Goal: Information Seeking & Learning: Learn about a topic

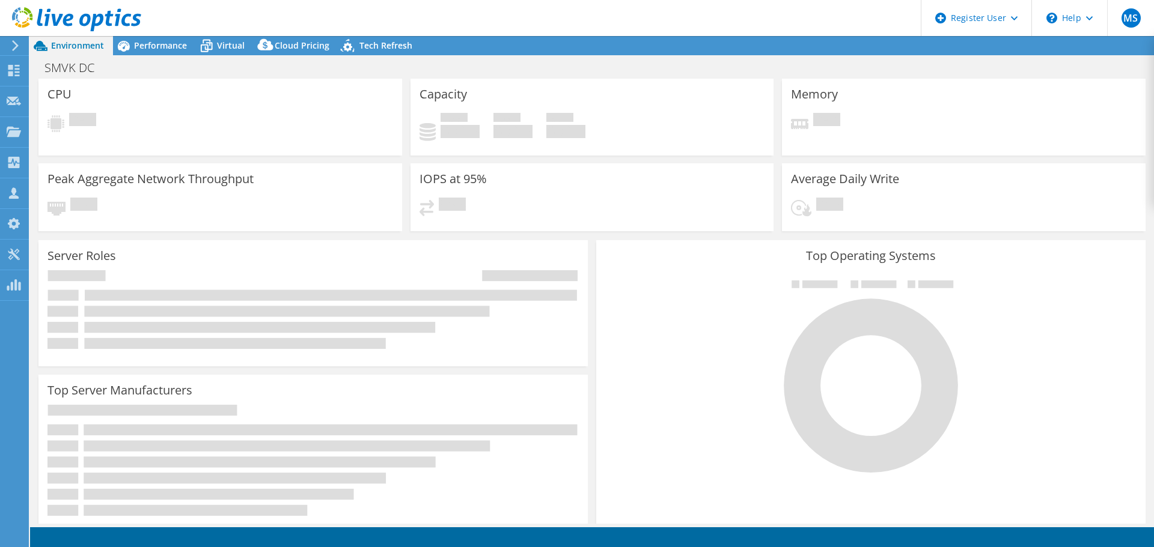
select select "USD"
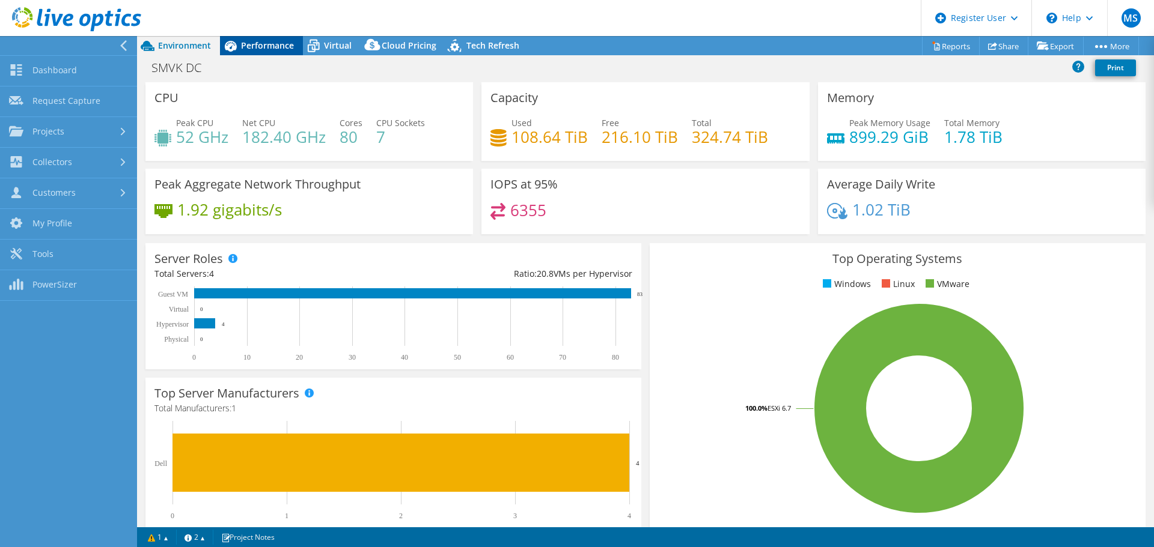
click at [267, 46] on span "Performance" at bounding box center [267, 45] width 53 height 11
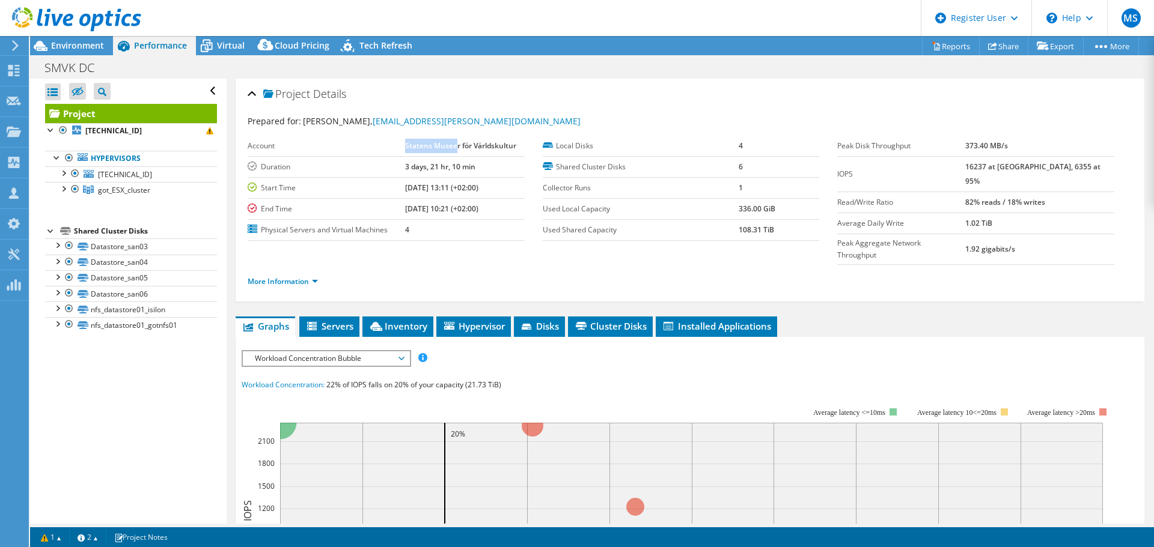
drag, startPoint x: 404, startPoint y: 145, endPoint x: 455, endPoint y: 141, distance: 50.6
click at [455, 141] on b "Statens Museer för Världskultur" at bounding box center [460, 146] width 111 height 10
copy b "Statens Musee"
click at [66, 307] on div at bounding box center [69, 309] width 12 height 14
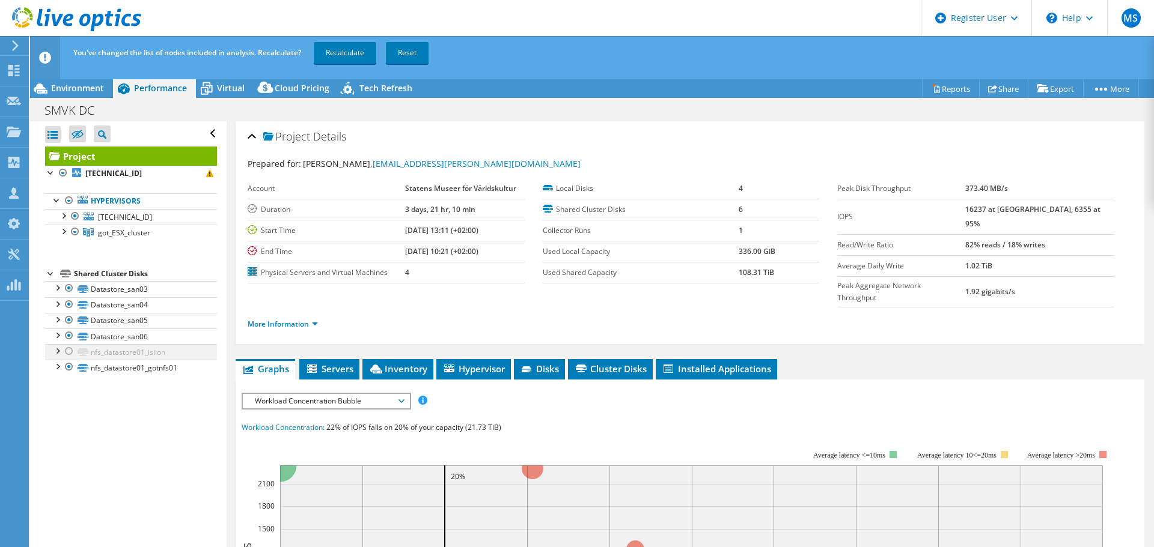
click at [69, 351] on div at bounding box center [69, 351] width 12 height 14
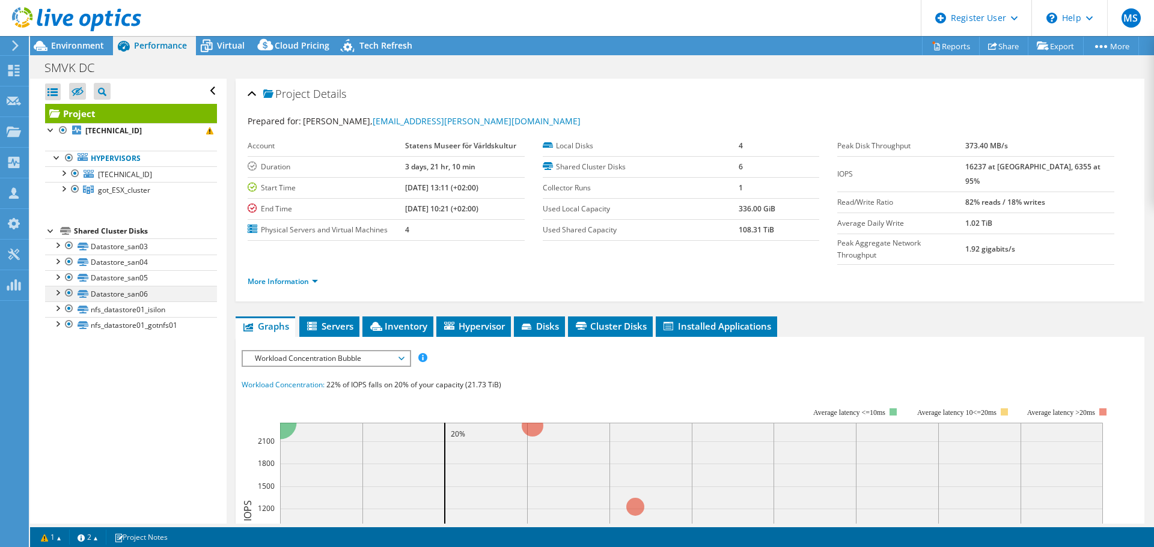
click at [69, 291] on div at bounding box center [69, 293] width 12 height 14
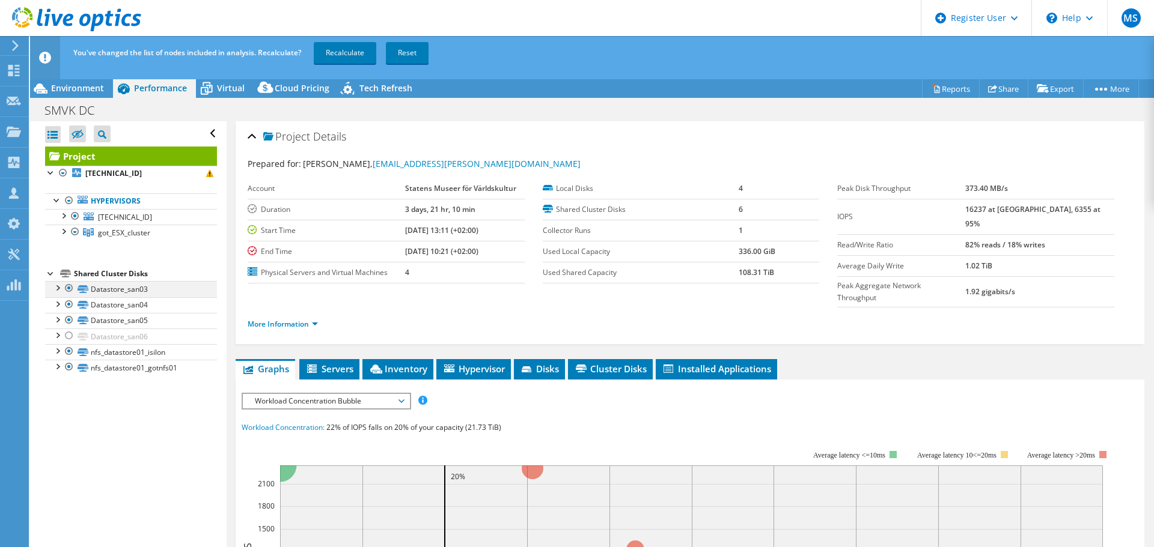
click at [69, 289] on div at bounding box center [69, 288] width 12 height 14
click at [68, 300] on div at bounding box center [69, 304] width 12 height 14
click at [69, 318] on div at bounding box center [69, 320] width 12 height 14
click at [359, 60] on link "Recalculate" at bounding box center [345, 53] width 62 height 22
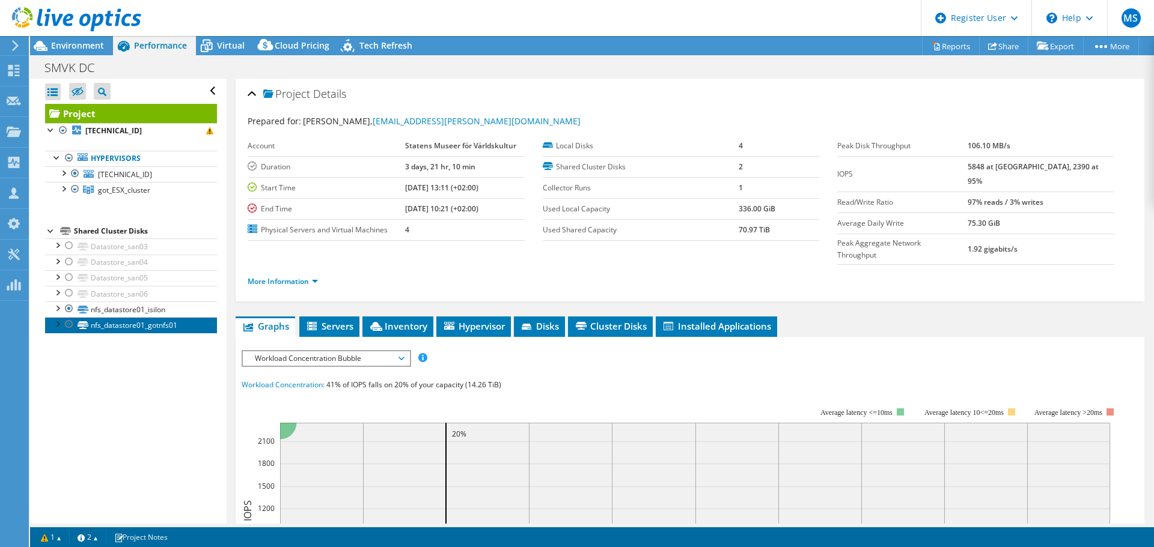
click at [121, 328] on link "nfs_datastore01_gotnfs01" at bounding box center [131, 325] width 172 height 16
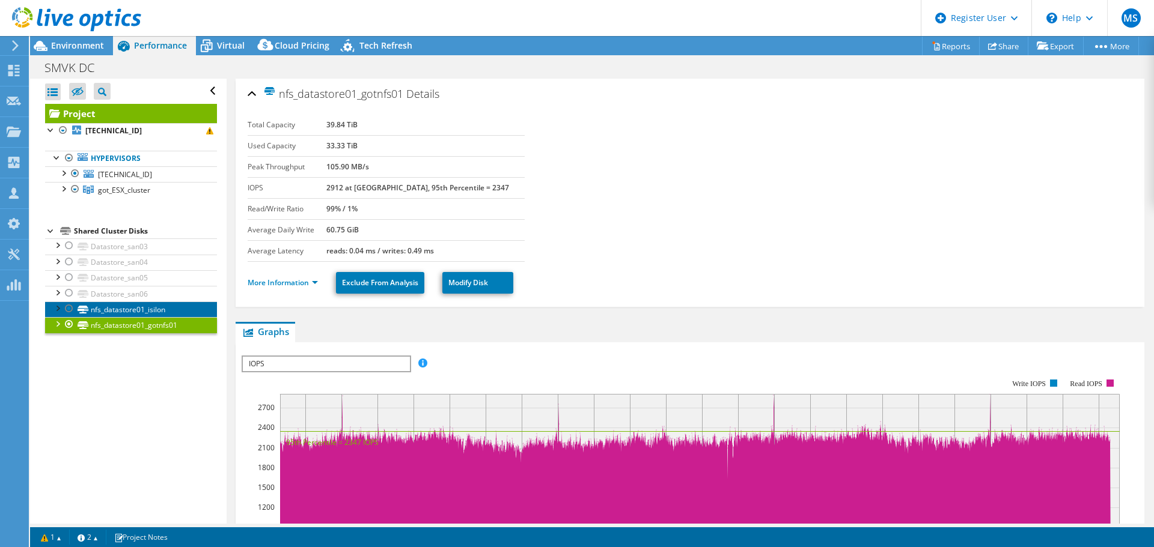
click at [139, 306] on link "nfs_datastore01_isilon" at bounding box center [131, 310] width 172 height 16
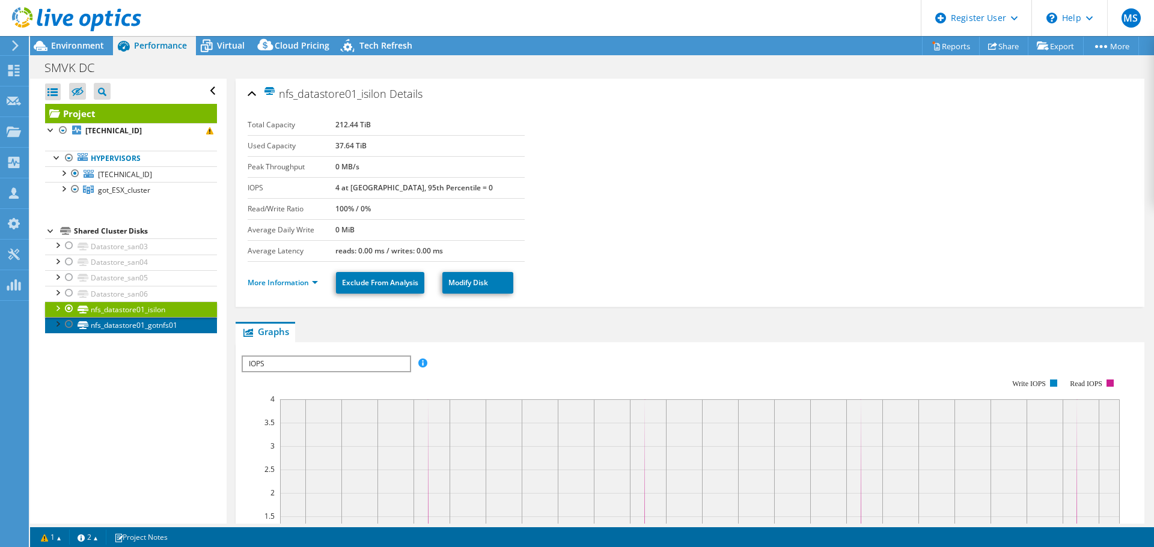
click at [133, 320] on link "nfs_datastore01_gotnfs01" at bounding box center [131, 325] width 172 height 16
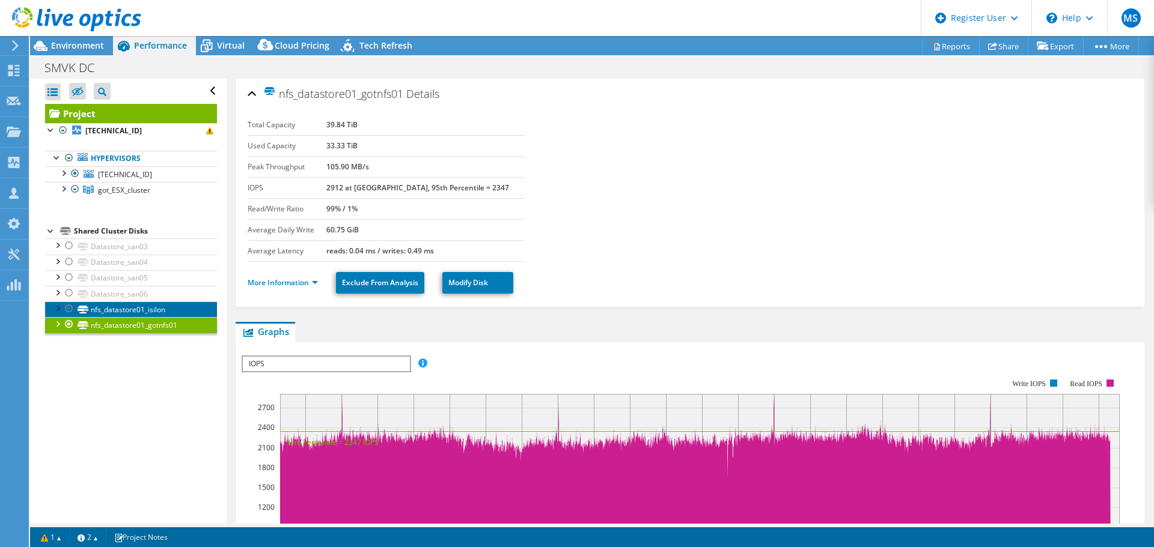
click at [147, 306] on link "nfs_datastore01_isilon" at bounding box center [131, 310] width 172 height 16
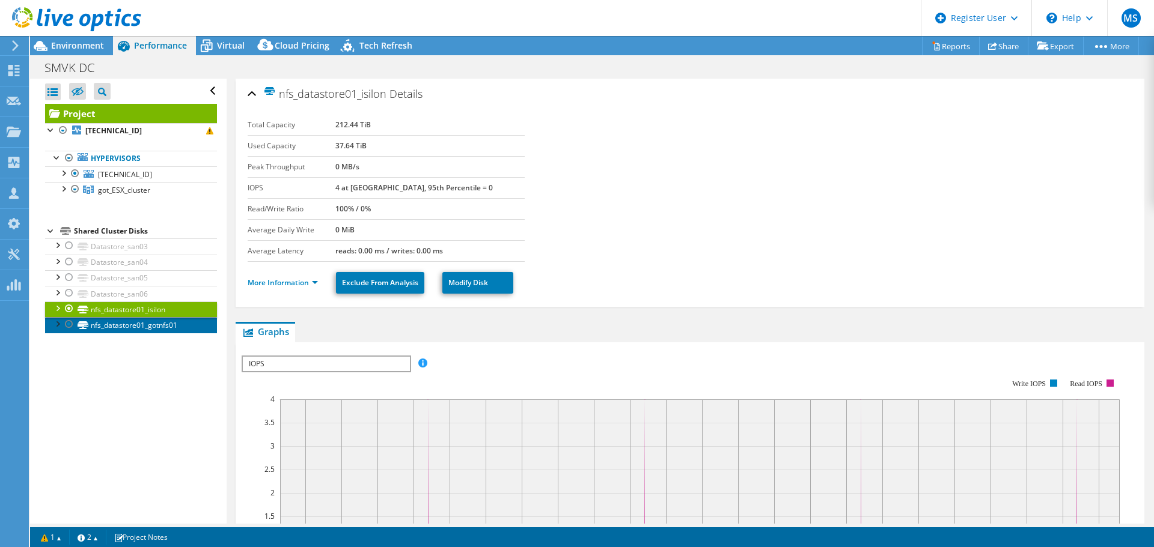
click at [141, 329] on link "nfs_datastore01_gotnfs01" at bounding box center [131, 325] width 172 height 16
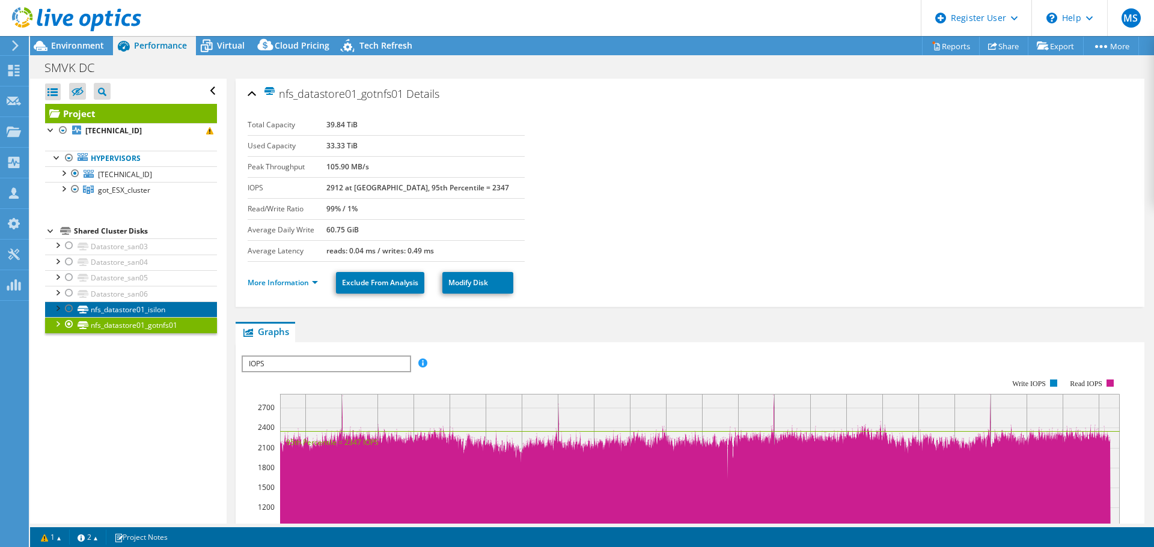
click at [160, 308] on link "nfs_datastore01_isilon" at bounding box center [131, 310] width 172 height 16
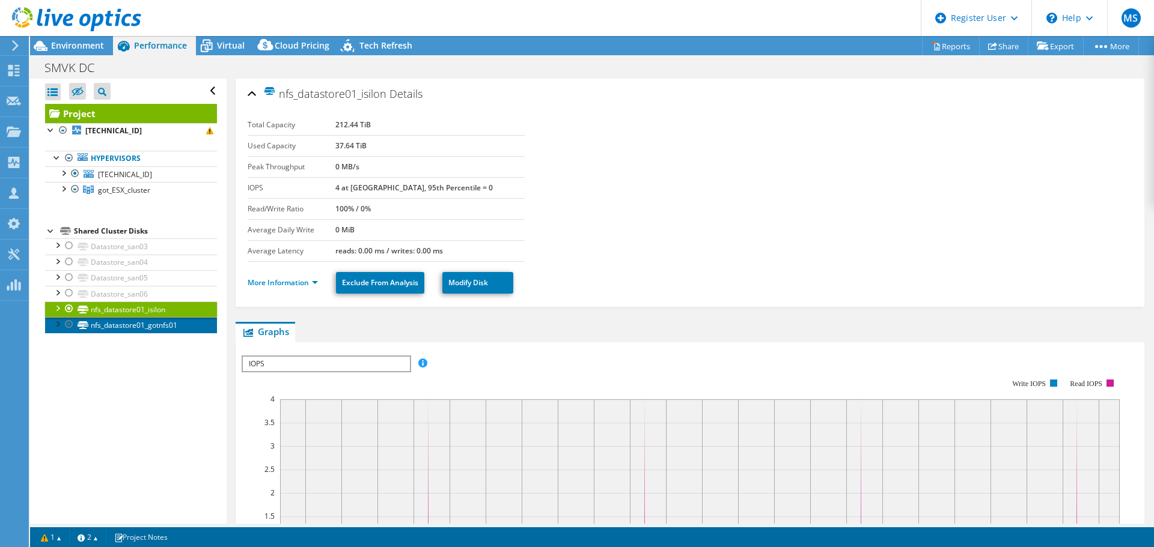
click at [150, 323] on link "nfs_datastore01_gotnfs01" at bounding box center [131, 325] width 172 height 16
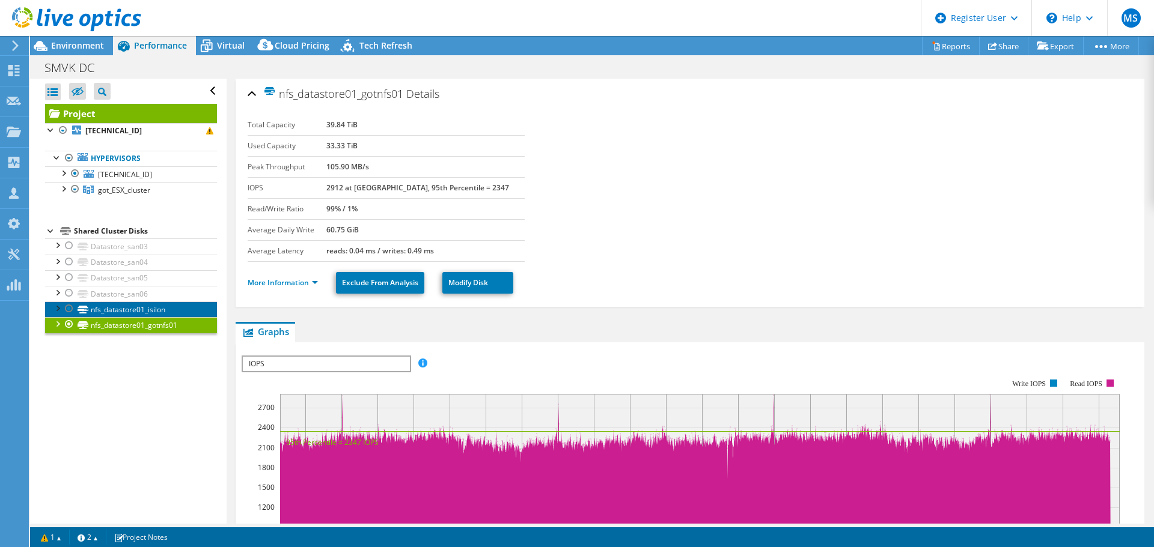
click at [162, 308] on link "nfs_datastore01_isilon" at bounding box center [131, 310] width 172 height 16
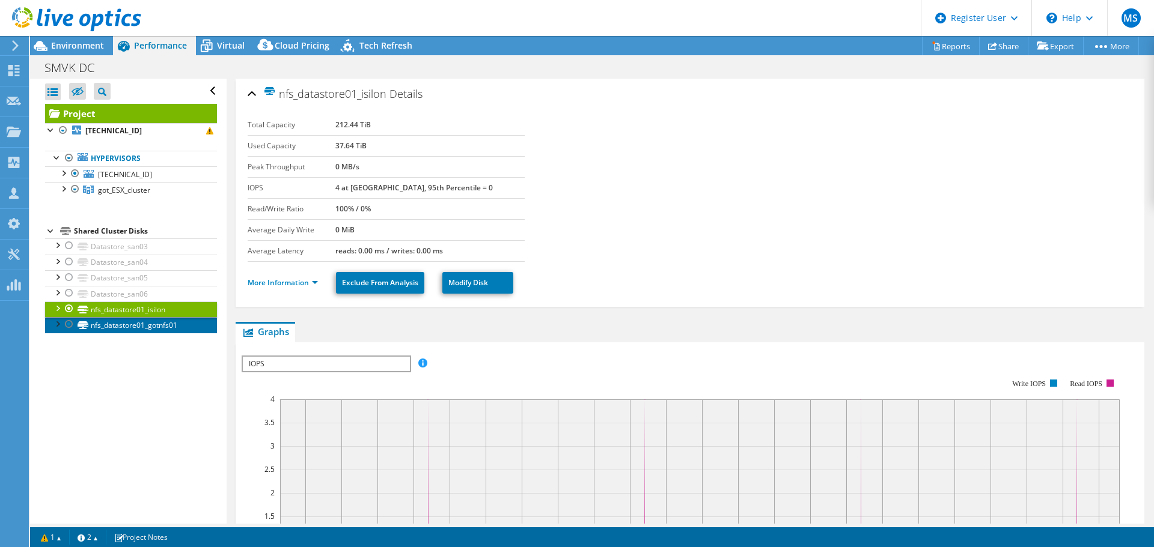
click at [148, 330] on link "nfs_datastore01_gotnfs01" at bounding box center [131, 325] width 172 height 16
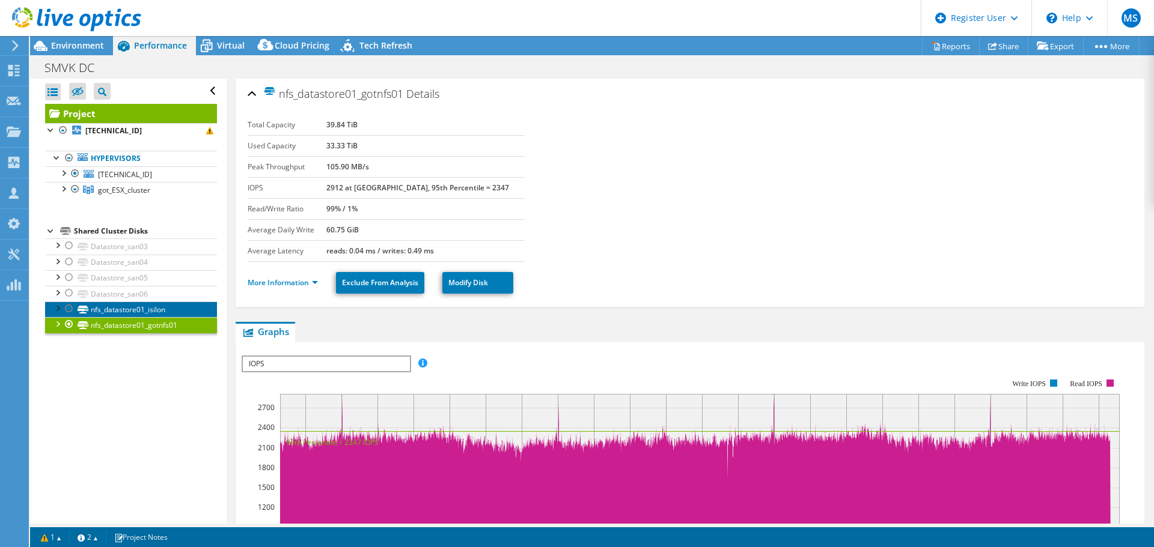
click at [165, 311] on link "nfs_datastore01_isilon" at bounding box center [131, 310] width 172 height 16
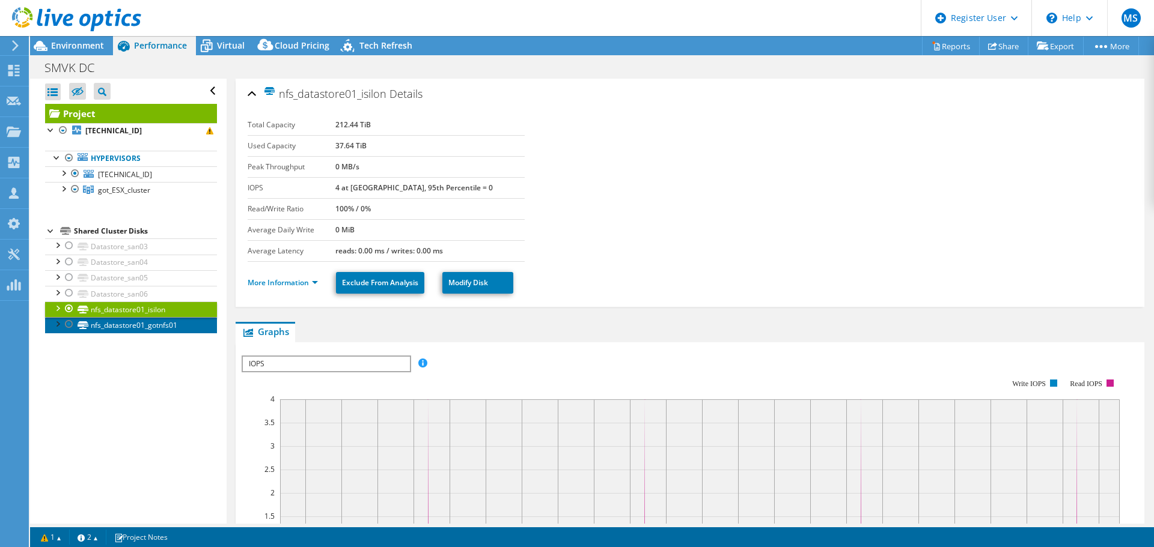
click at [150, 326] on link "nfs_datastore01_gotnfs01" at bounding box center [131, 325] width 172 height 16
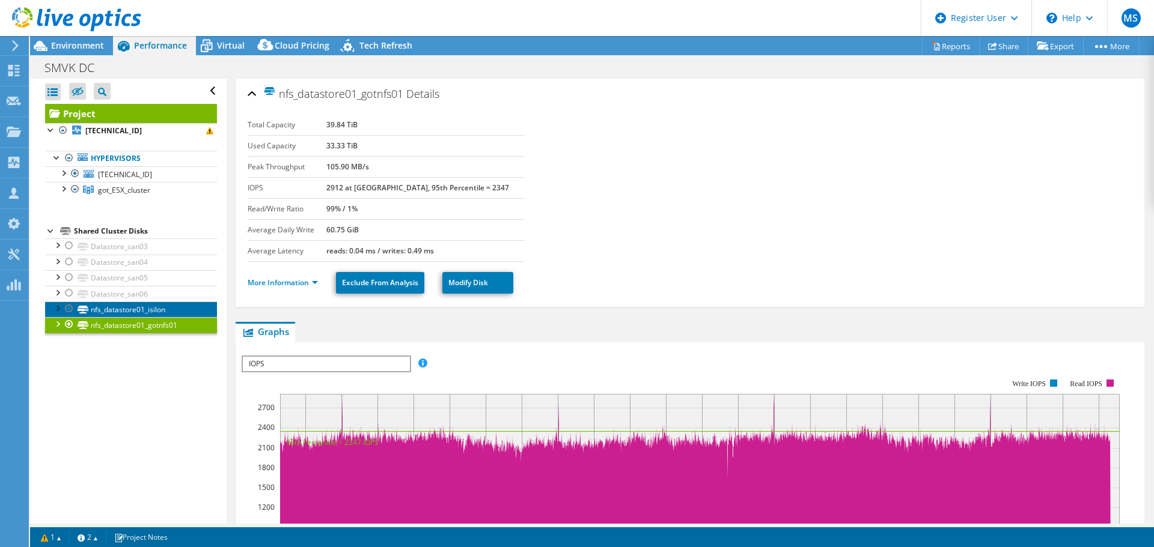
click at [157, 310] on link "nfs_datastore01_isilon" at bounding box center [131, 310] width 172 height 16
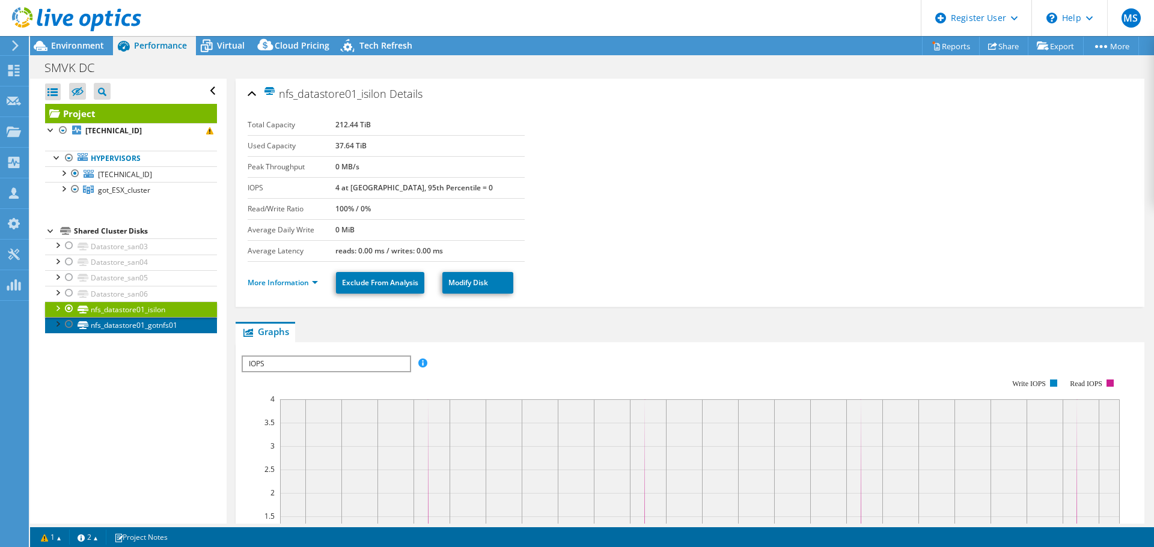
click at [151, 324] on link "nfs_datastore01_gotnfs01" at bounding box center [131, 325] width 172 height 16
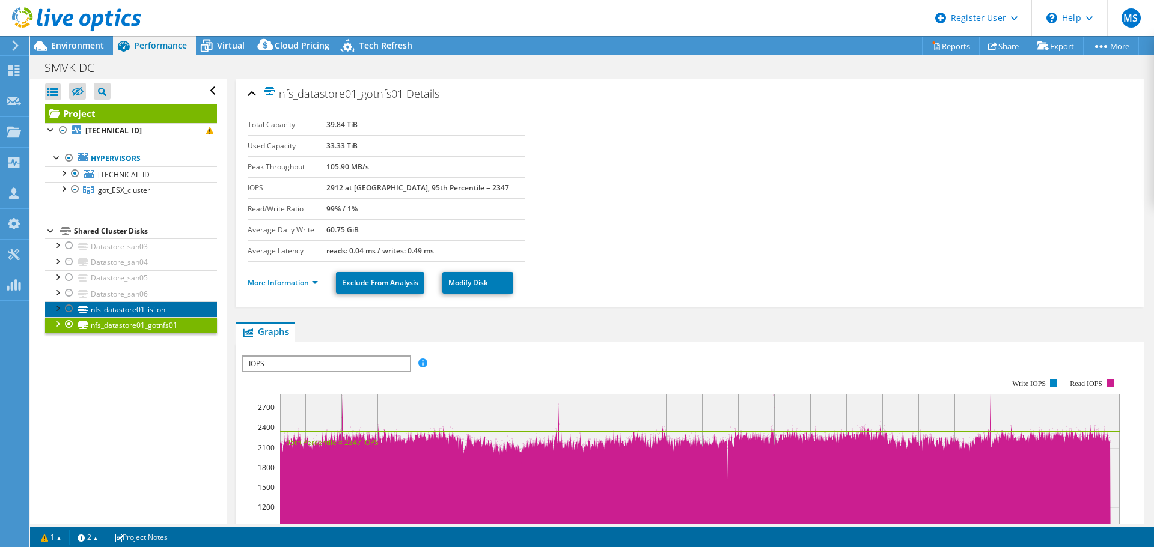
click at [166, 311] on link "nfs_datastore01_isilon" at bounding box center [131, 310] width 172 height 16
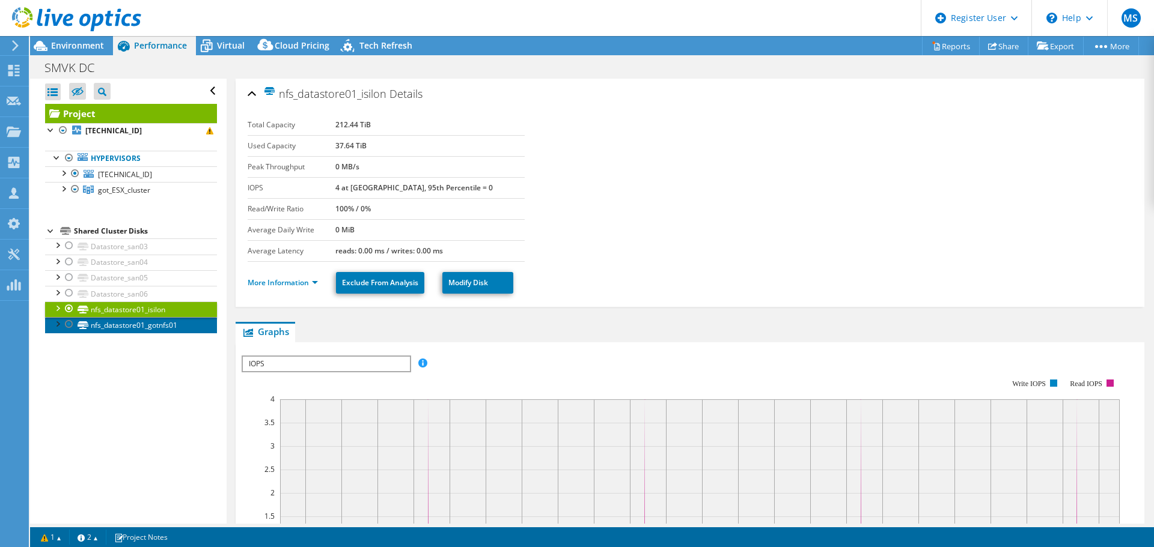
click at [168, 327] on link "nfs_datastore01_gotnfs01" at bounding box center [131, 325] width 172 height 16
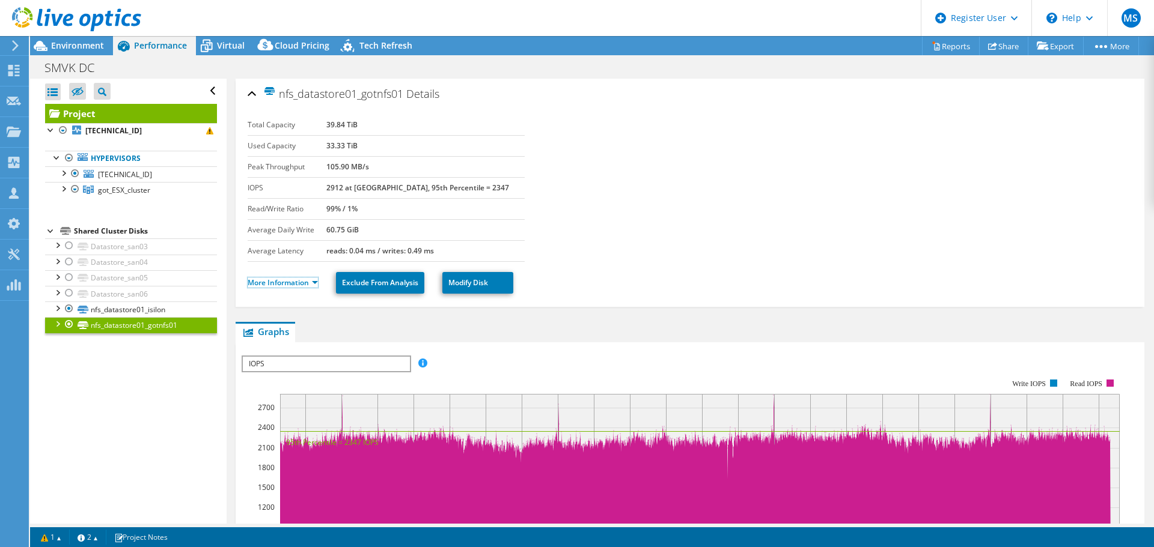
click at [276, 283] on link "More Information" at bounding box center [283, 283] width 70 height 10
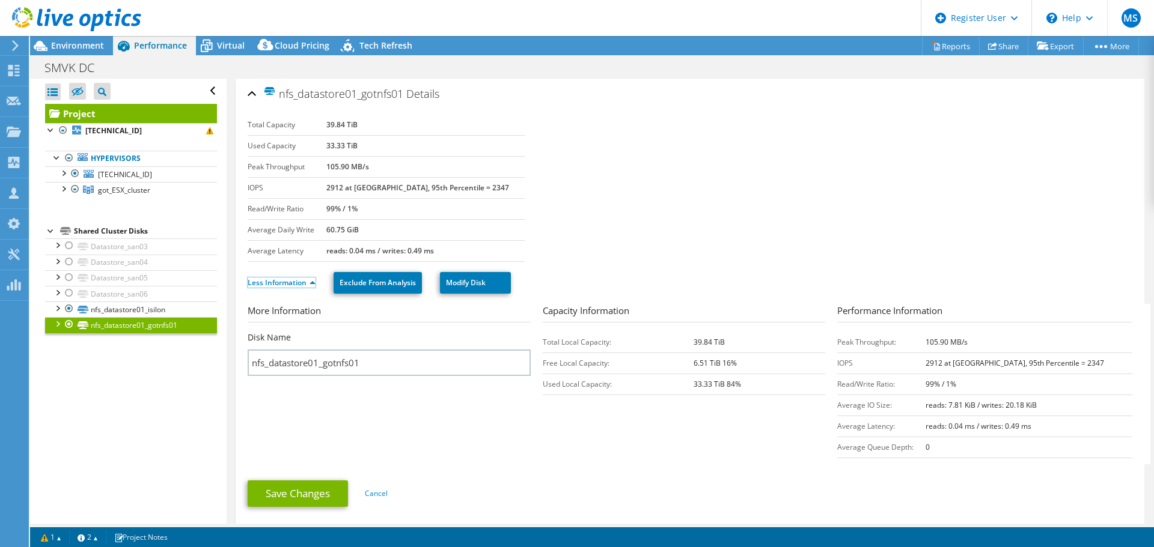
scroll to position [17, 0]
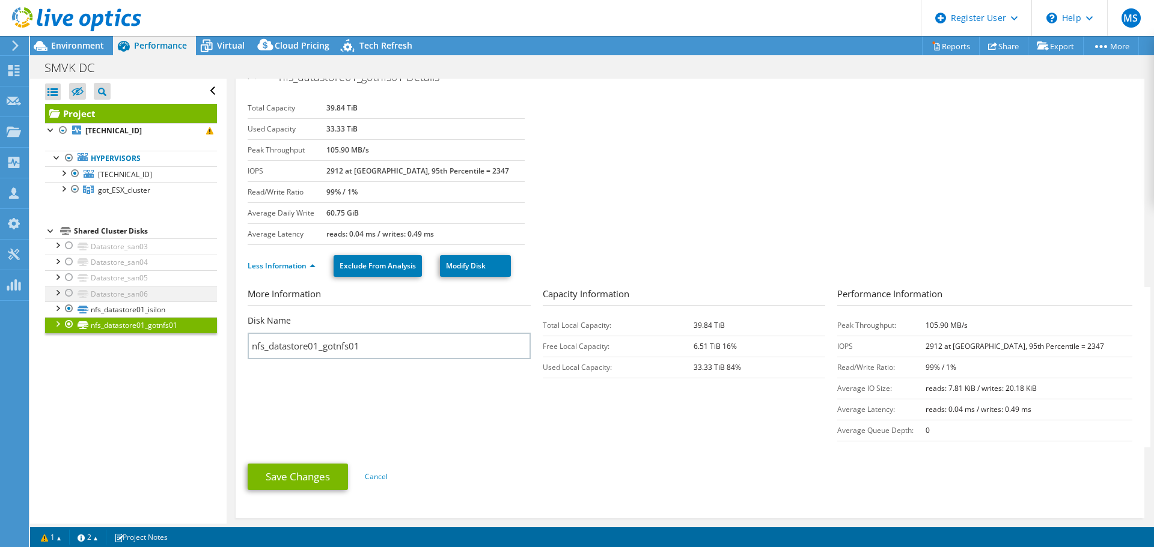
click at [70, 293] on div at bounding box center [69, 293] width 12 height 14
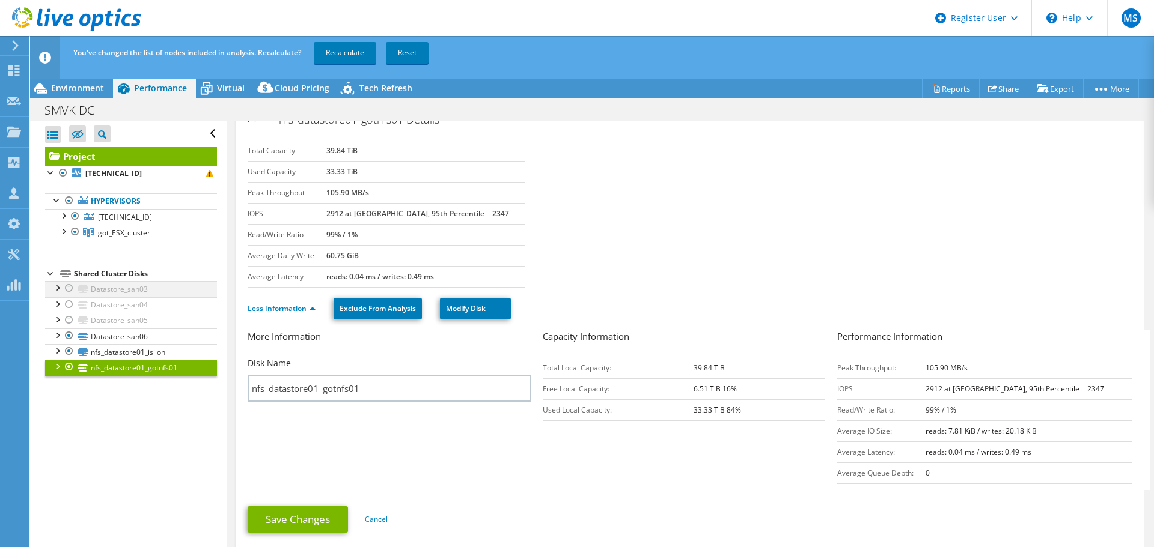
click at [70, 290] on div at bounding box center [69, 288] width 12 height 14
click at [70, 304] on div at bounding box center [69, 304] width 12 height 14
click at [67, 321] on div at bounding box center [69, 320] width 12 height 14
click at [340, 44] on link "Recalculate" at bounding box center [345, 53] width 62 height 22
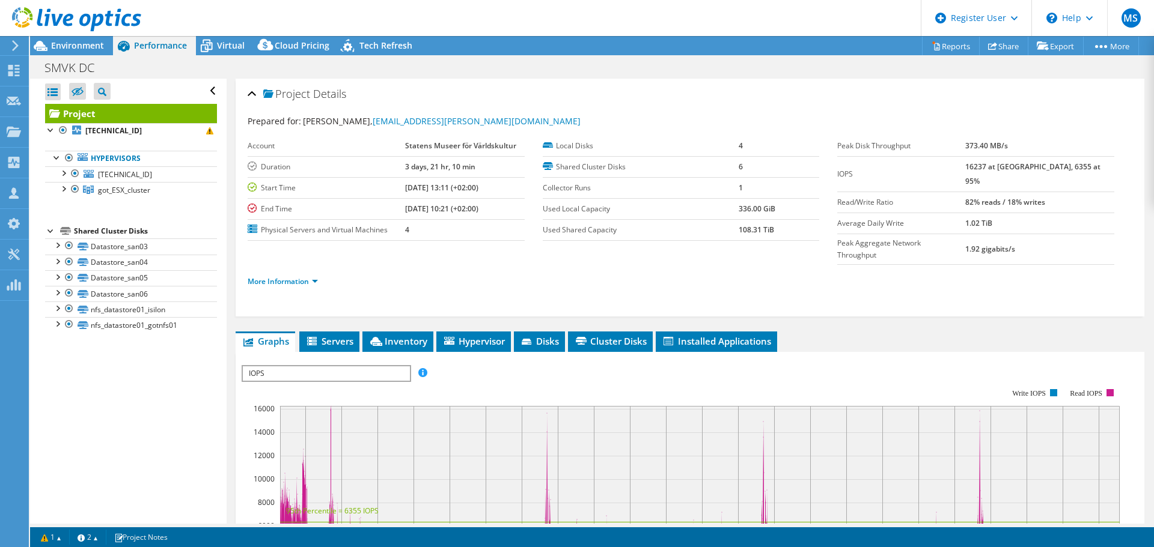
select select "USD"
drag, startPoint x: 560, startPoint y: 124, endPoint x: 446, endPoint y: 117, distance: 113.8
click at [446, 117] on div "Prepared for: [PERSON_NAME], [PERSON_NAME][EMAIL_ADDRESS][DOMAIN_NAME]" at bounding box center [690, 122] width 885 height 14
copy link "[DOMAIN_NAME]"
click at [117, 312] on link "nfs_datastore01_isilon" at bounding box center [131, 310] width 172 height 16
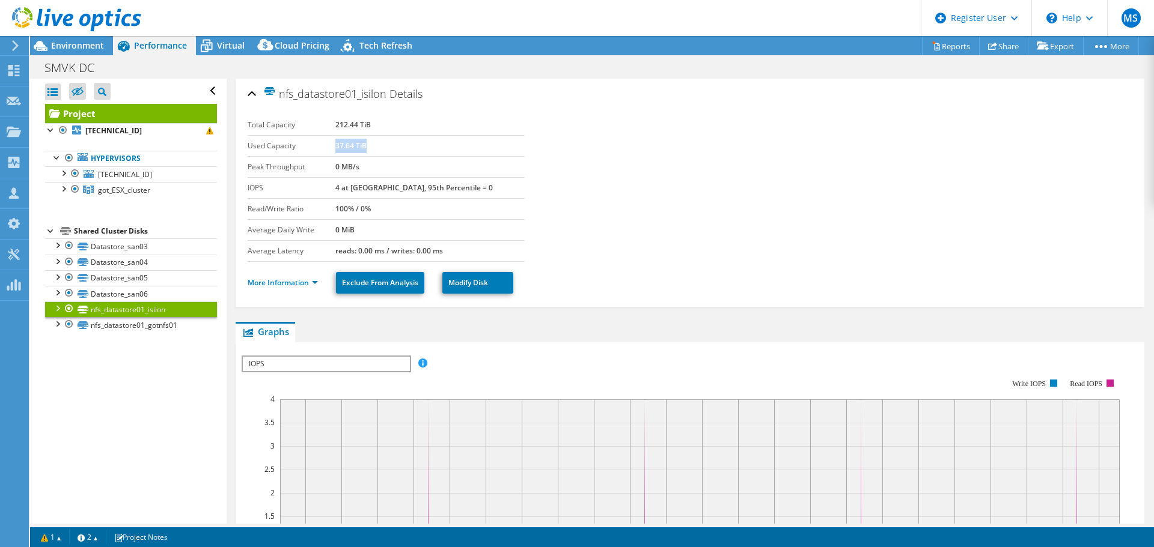
drag, startPoint x: 357, startPoint y: 146, endPoint x: 400, endPoint y: 147, distance: 42.7
click at [400, 147] on td "37.64 TiB" at bounding box center [429, 145] width 189 height 21
drag, startPoint x: 359, startPoint y: 187, endPoint x: 466, endPoint y: 192, distance: 107.0
click at [466, 192] on td "4 at [GEOGRAPHIC_DATA], 95th Percentile = 0" at bounding box center [429, 187] width 189 height 21
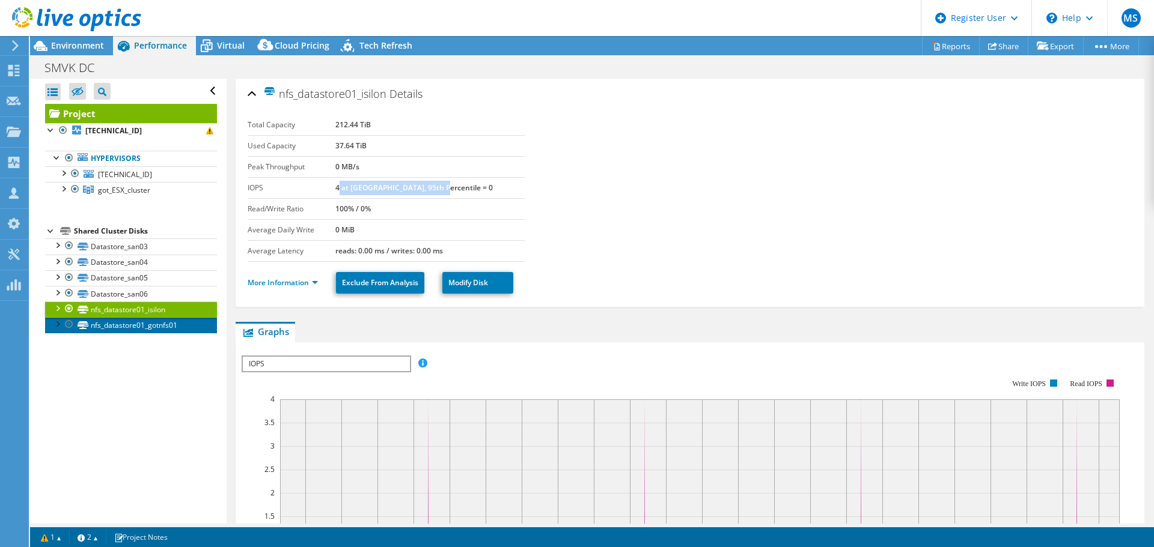
click at [123, 329] on link "nfs_datastore01_gotnfs01" at bounding box center [131, 325] width 172 height 16
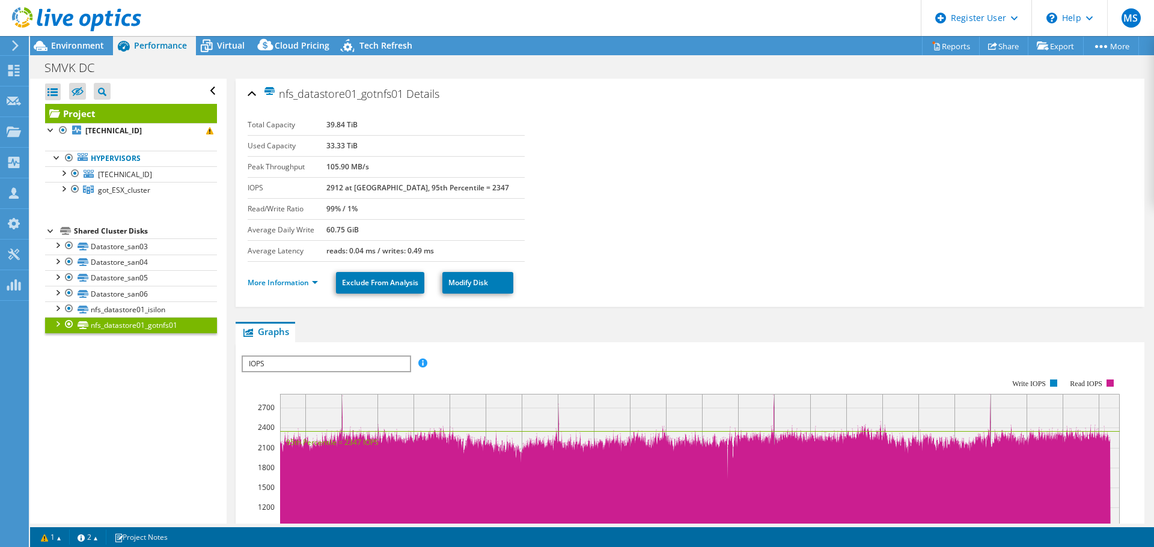
drag, startPoint x: 338, startPoint y: 149, endPoint x: 407, endPoint y: 158, distance: 69.7
click at [407, 158] on tbody "Total Capacity 39.84 TiB Used Capacity 33.33 TiB Peak Throughput 105.90 MB/s IO…" at bounding box center [386, 188] width 277 height 147
click at [168, 311] on link "nfs_datastore01_isilon" at bounding box center [131, 310] width 172 height 16
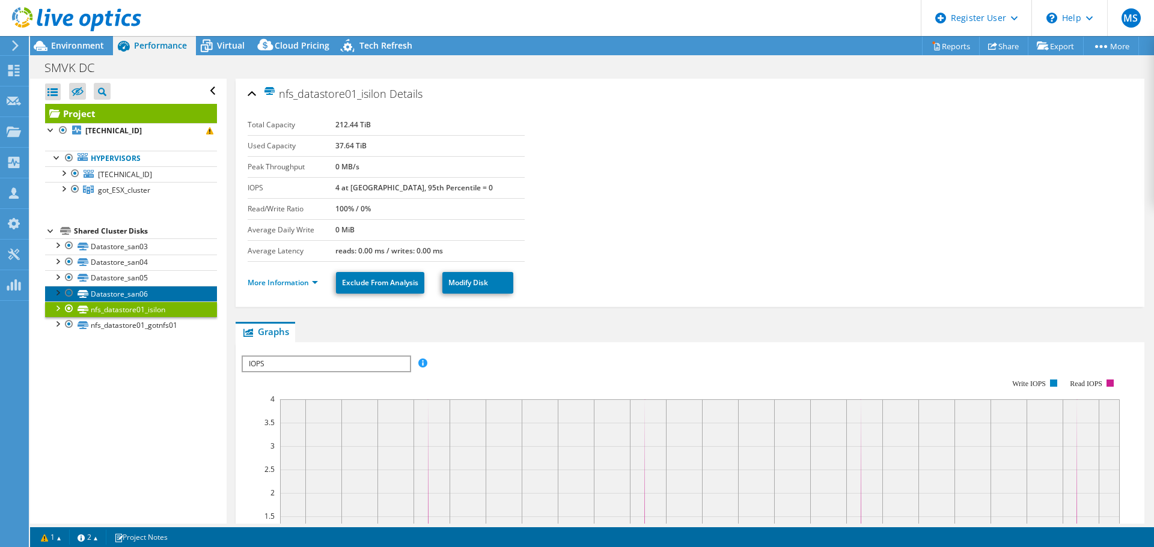
click at [117, 288] on link "Datastore_san06" at bounding box center [131, 294] width 172 height 16
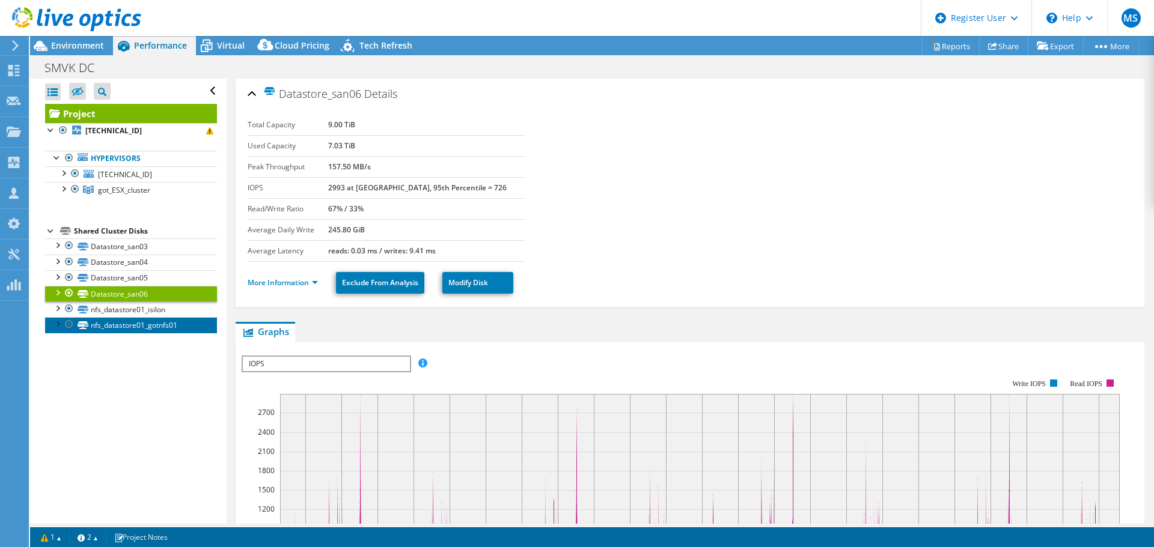
click at [170, 323] on link "nfs_datastore01_gotnfs01" at bounding box center [131, 325] width 172 height 16
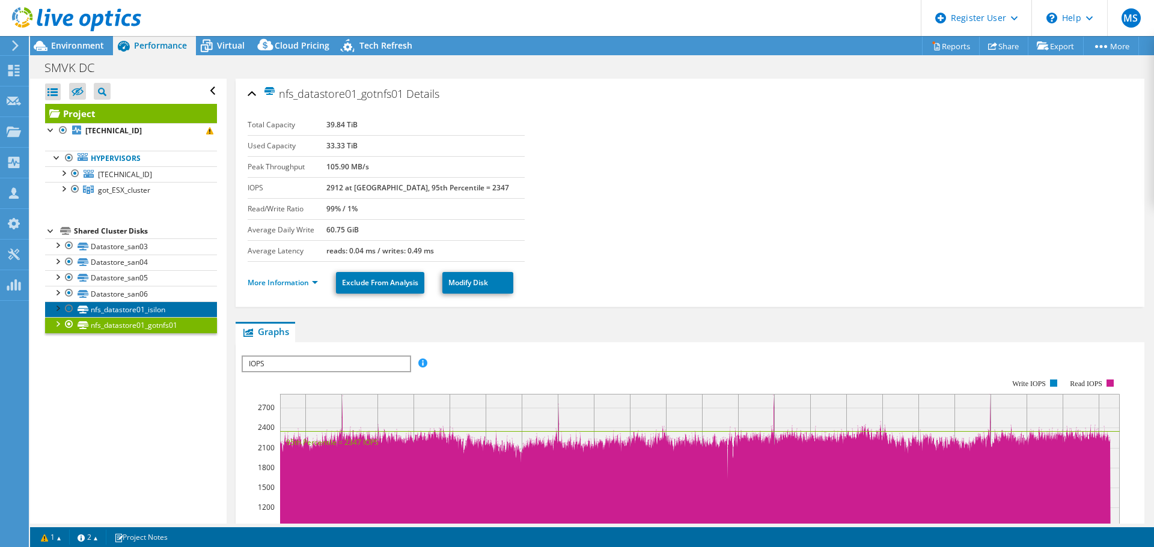
click at [138, 312] on link "nfs_datastore01_isilon" at bounding box center [131, 310] width 172 height 16
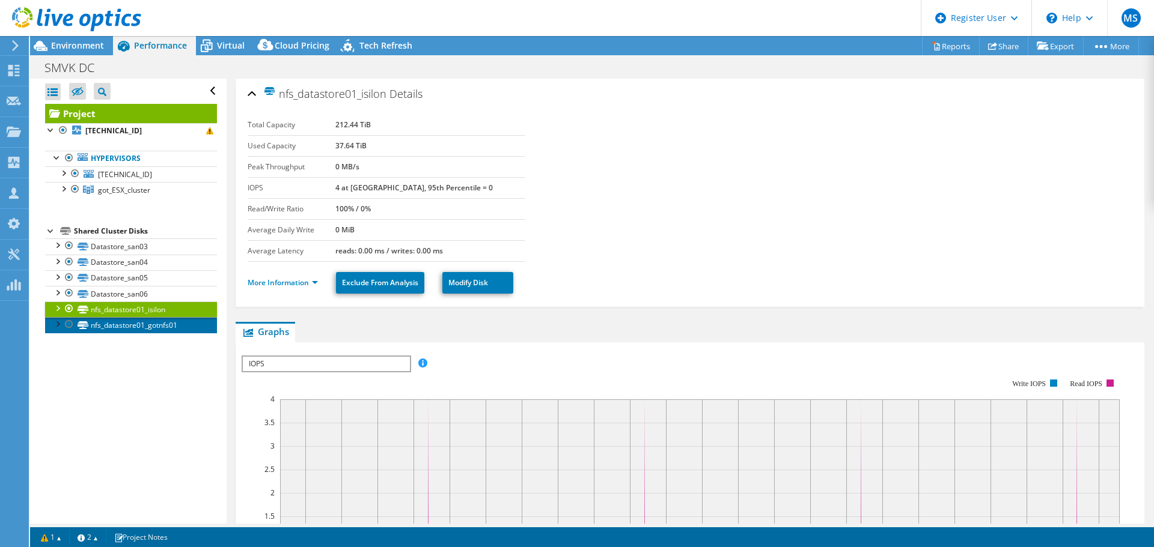
click at [139, 326] on link "nfs_datastore01_gotnfs01" at bounding box center [131, 325] width 172 height 16
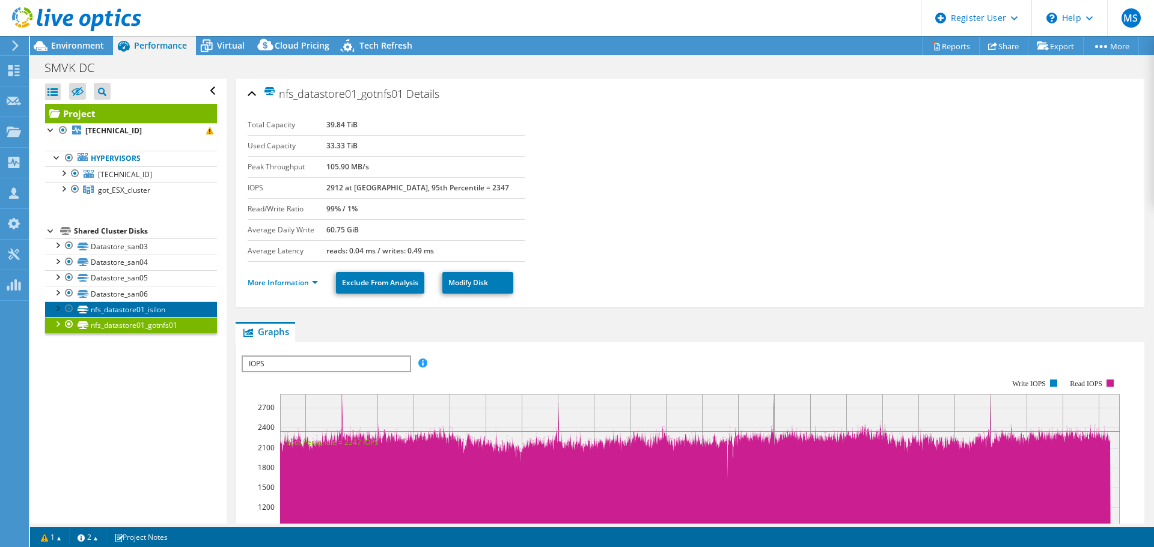
click at [150, 306] on link "nfs_datastore01_isilon" at bounding box center [131, 310] width 172 height 16
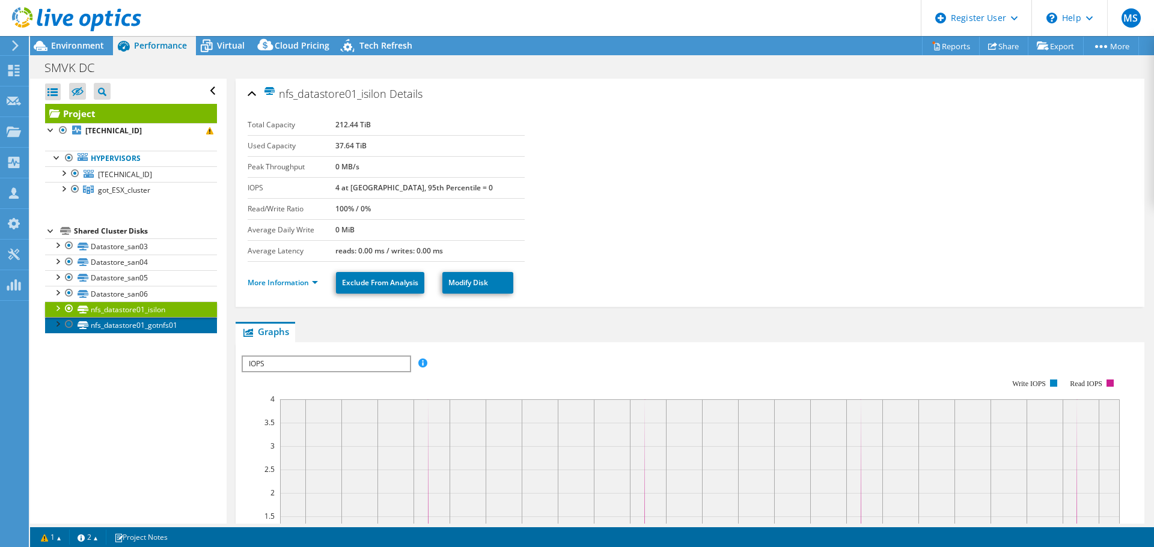
click at [138, 322] on link "nfs_datastore01_gotnfs01" at bounding box center [131, 325] width 172 height 16
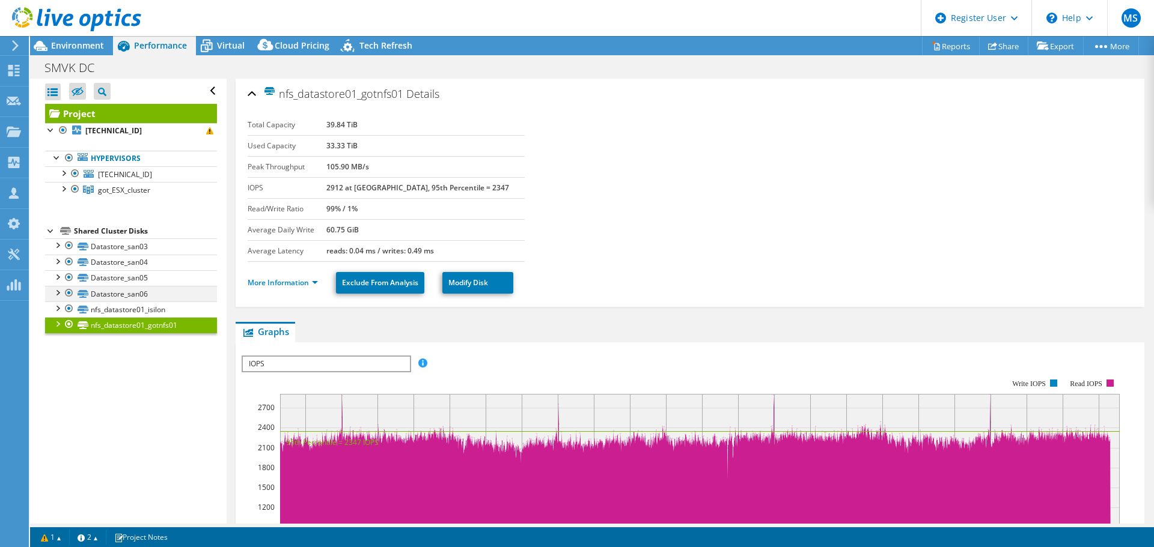
click at [69, 291] on div at bounding box center [69, 293] width 12 height 14
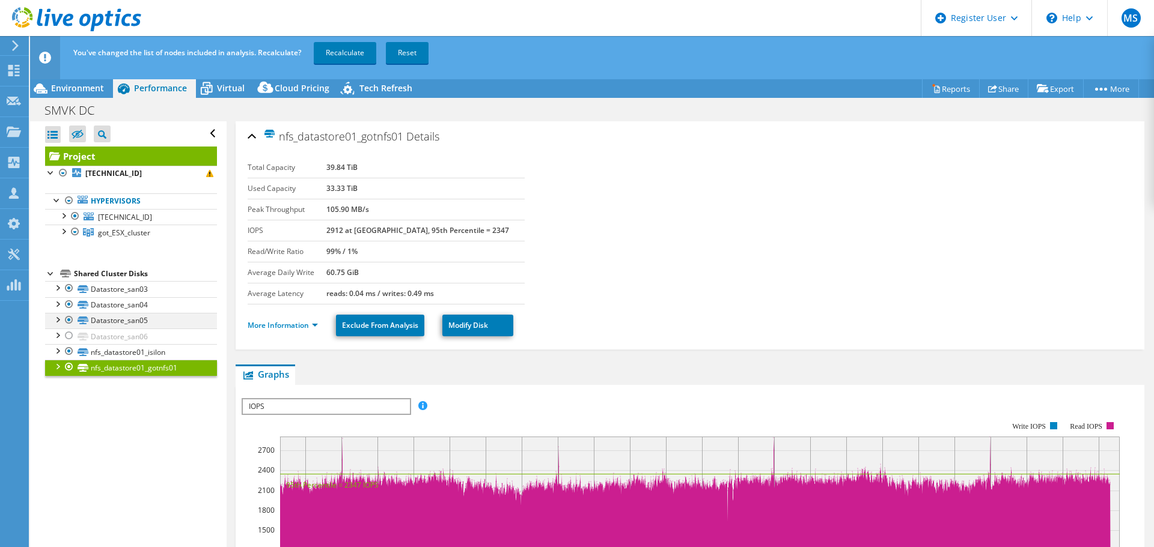
click at [67, 317] on div at bounding box center [69, 320] width 12 height 14
click at [69, 305] on div at bounding box center [69, 304] width 12 height 14
click at [69, 287] on div at bounding box center [69, 288] width 12 height 14
click at [350, 44] on link "Recalculate" at bounding box center [345, 53] width 62 height 22
click at [55, 365] on div at bounding box center [57, 366] width 12 height 12
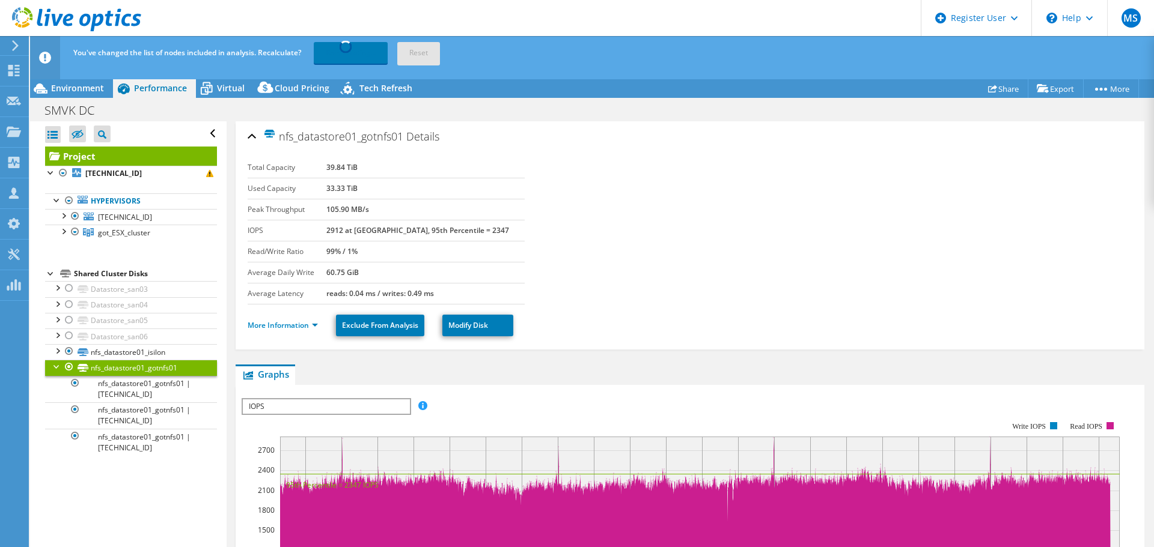
click at [55, 365] on div at bounding box center [57, 366] width 12 height 12
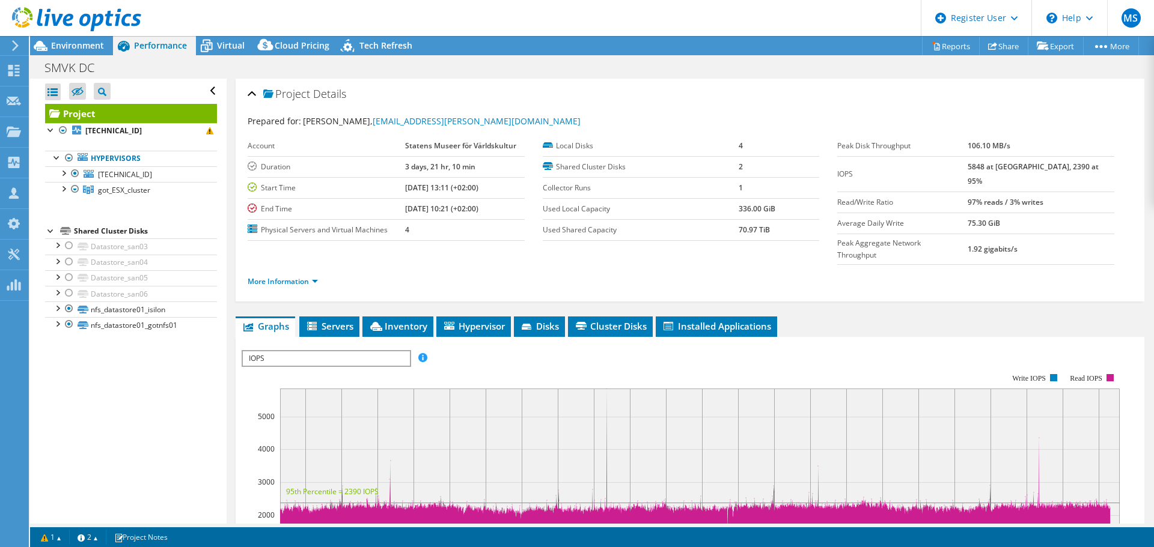
click at [36, 386] on div "Open All Close All Hide Excluded Nodes Project Tree Filter" at bounding box center [128, 301] width 196 height 445
click at [152, 308] on link "nfs_datastore01_isilon" at bounding box center [131, 310] width 172 height 16
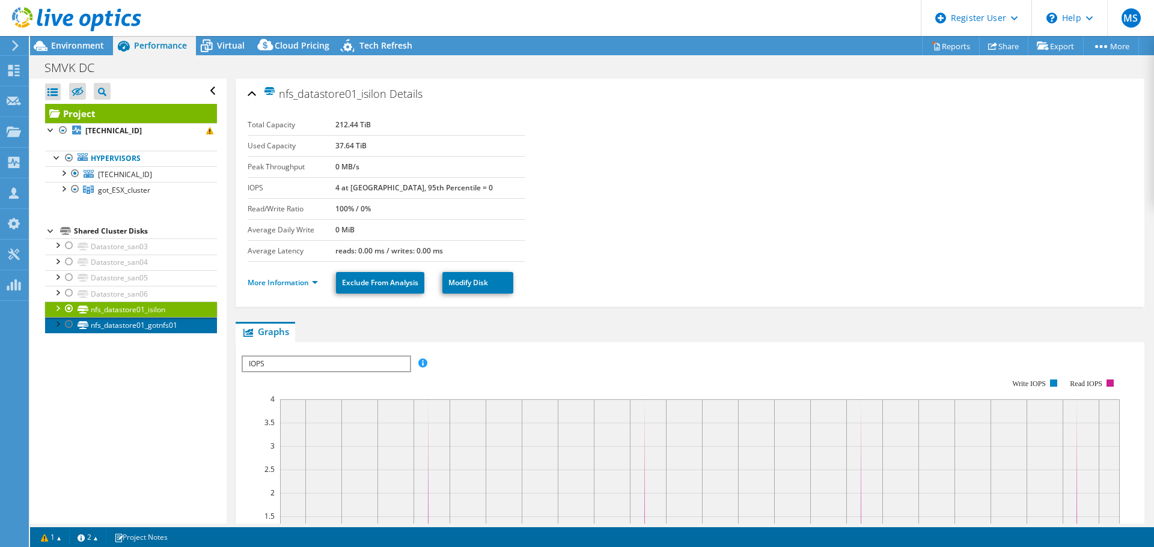
click at [137, 321] on link "nfs_datastore01_gotnfs01" at bounding box center [131, 325] width 172 height 16
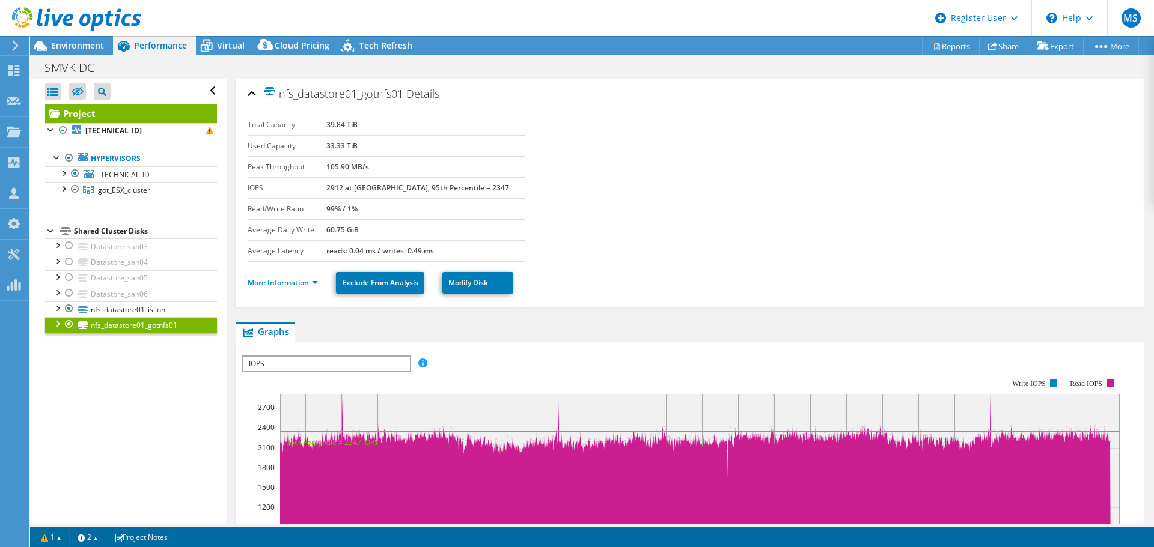
click at [290, 279] on link "More Information" at bounding box center [283, 283] width 70 height 10
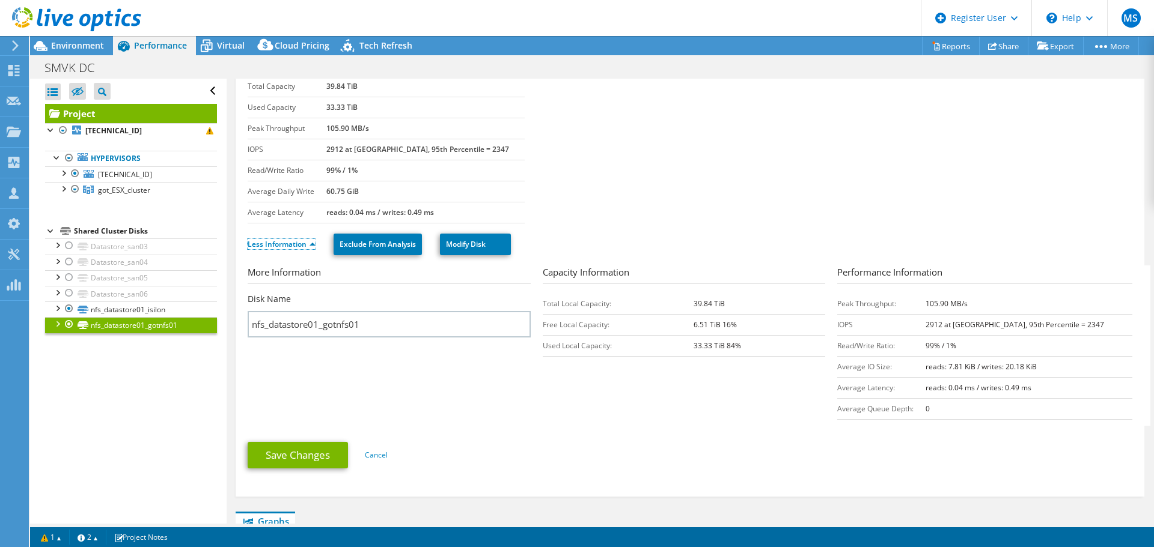
scroll to position [31, 0]
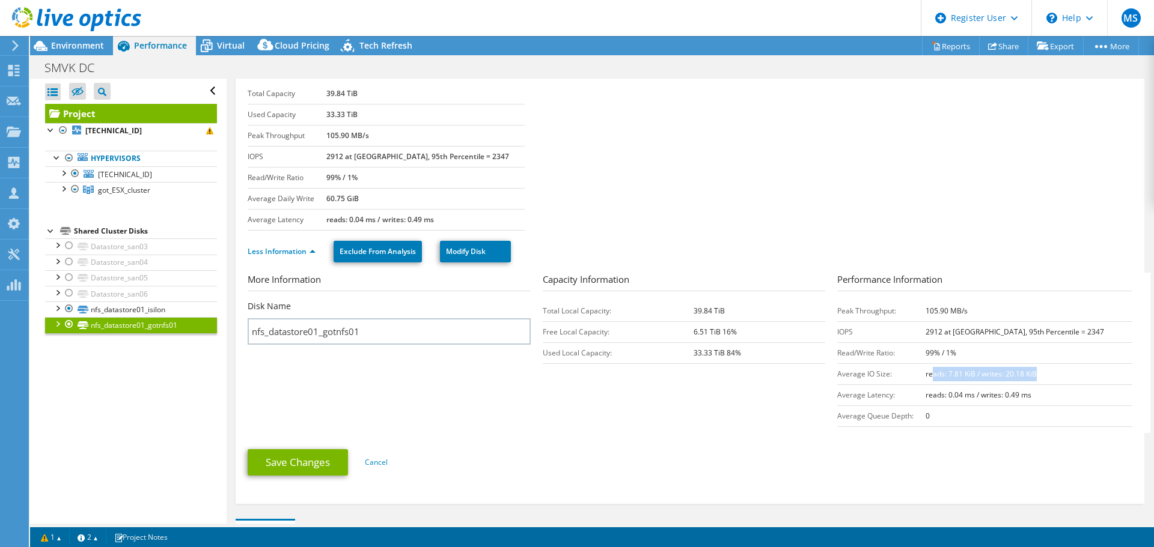
drag, startPoint x: 951, startPoint y: 372, endPoint x: 1073, endPoint y: 371, distance: 122.6
click at [1073, 371] on td "reads: 7.81 KiB / writes: 20.18 KiB" at bounding box center [1028, 374] width 207 height 21
click at [925, 376] on td "Average IO Size:" at bounding box center [881, 374] width 88 height 21
drag, startPoint x: 942, startPoint y: 376, endPoint x: 1042, endPoint y: 392, distance: 101.7
click at [1042, 392] on tbody "Peak Throughput: 105.90 MB/s IOPS 2912 at [GEOGRAPHIC_DATA], 95th Percentile = …" at bounding box center [984, 363] width 295 height 126
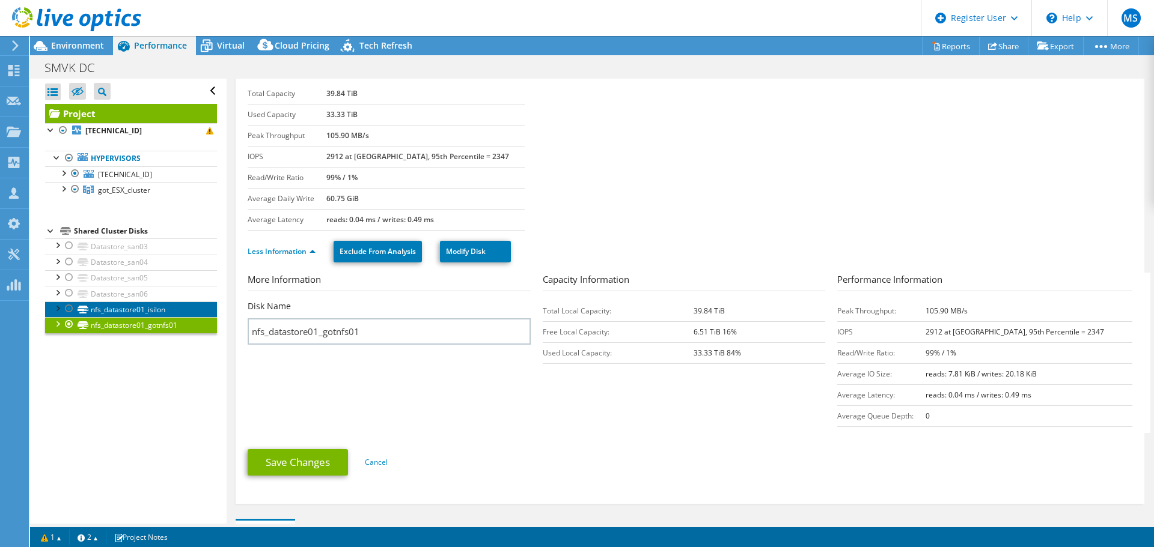
click at [138, 308] on link "nfs_datastore01_isilon" at bounding box center [131, 310] width 172 height 16
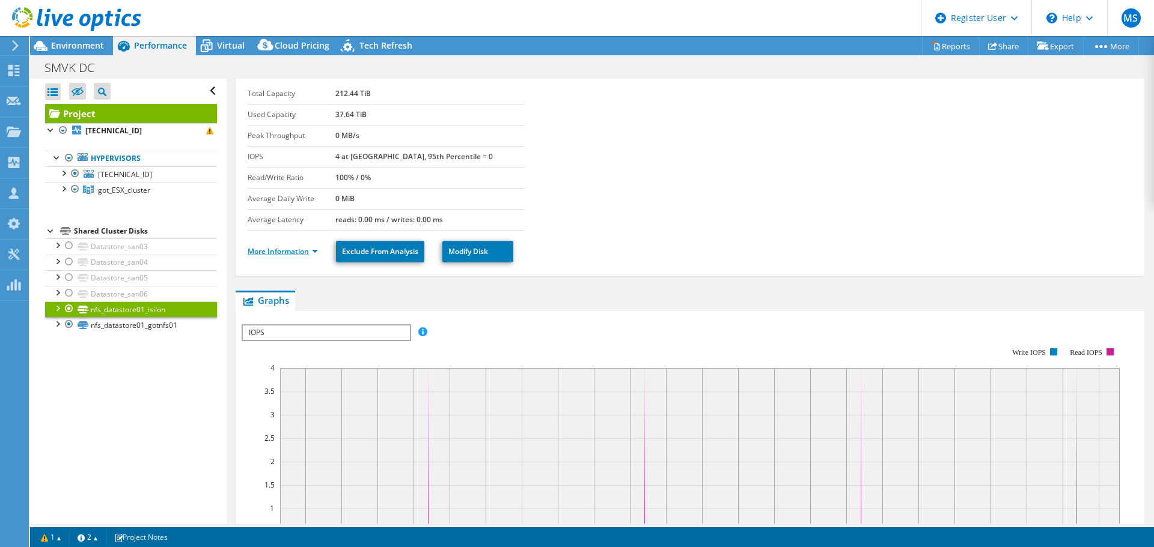
click at [269, 254] on link "More Information" at bounding box center [283, 251] width 70 height 10
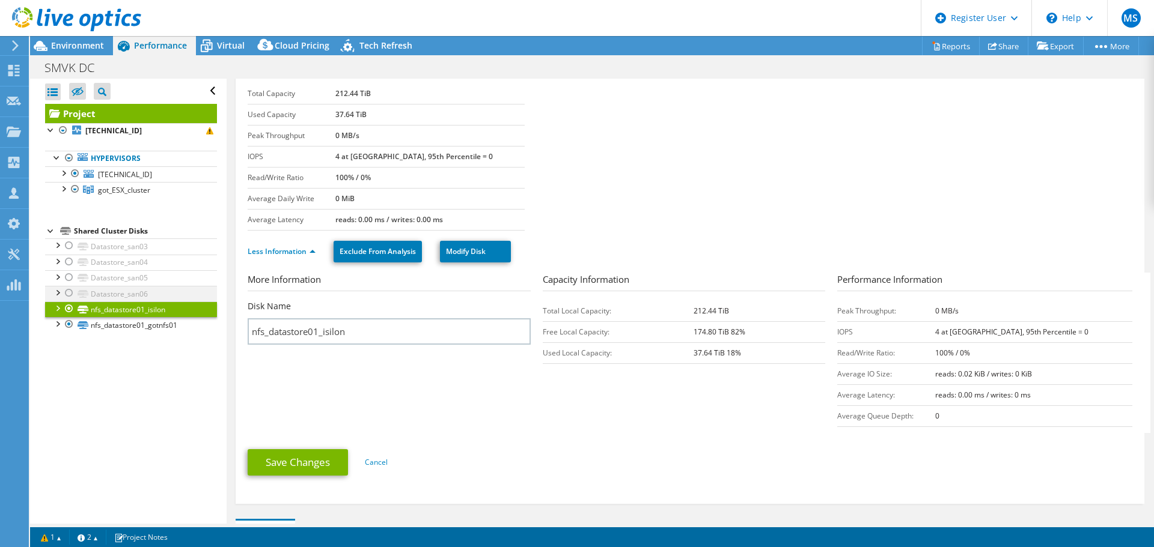
click at [68, 293] on div at bounding box center [69, 293] width 12 height 14
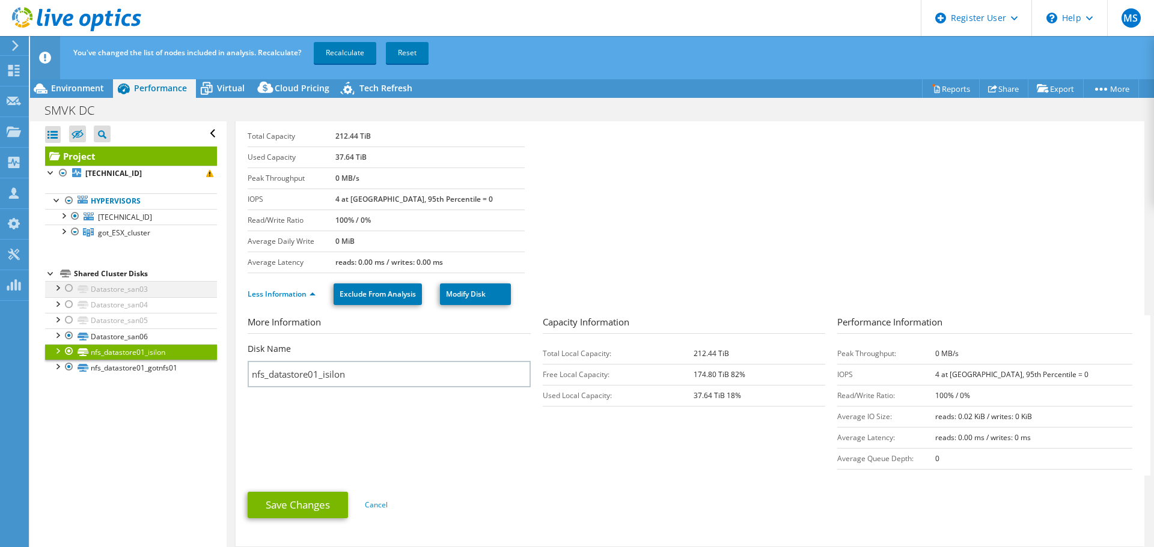
click at [67, 289] on div at bounding box center [69, 288] width 12 height 14
click at [69, 299] on div at bounding box center [69, 304] width 12 height 14
click at [66, 321] on div at bounding box center [69, 320] width 12 height 14
click at [349, 51] on link "Recalculate" at bounding box center [345, 53] width 62 height 22
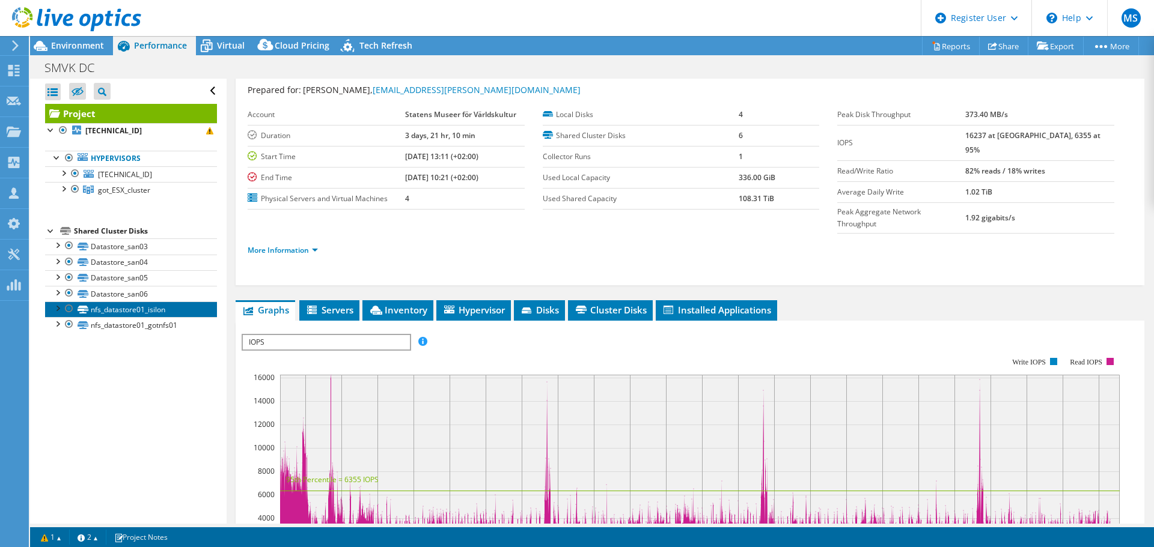
click at [108, 307] on link "nfs_datastore01_isilon" at bounding box center [131, 310] width 172 height 16
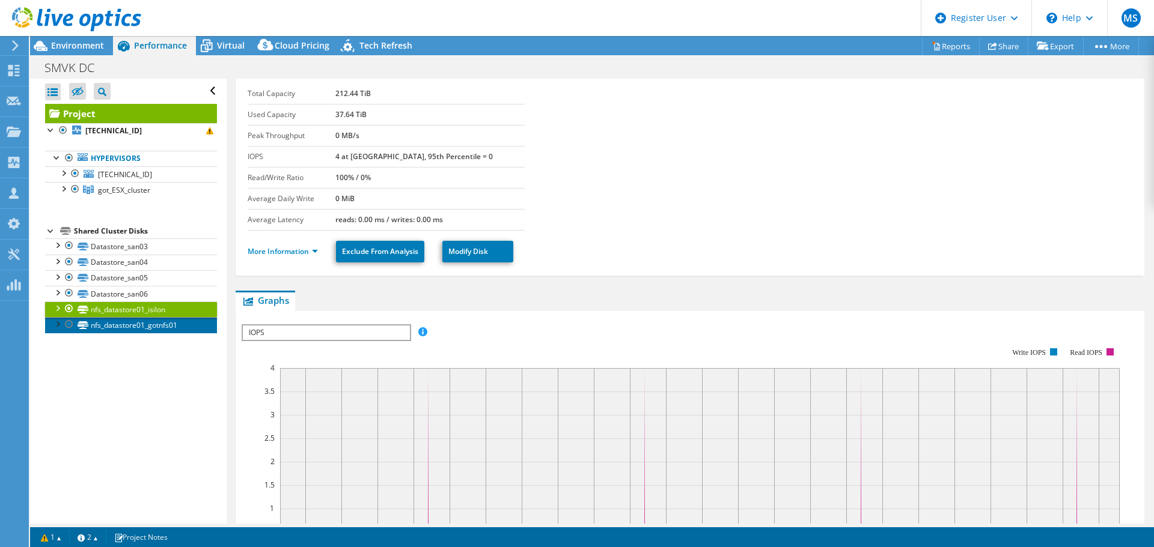
click at [133, 325] on link "nfs_datastore01_gotnfs01" at bounding box center [131, 325] width 172 height 16
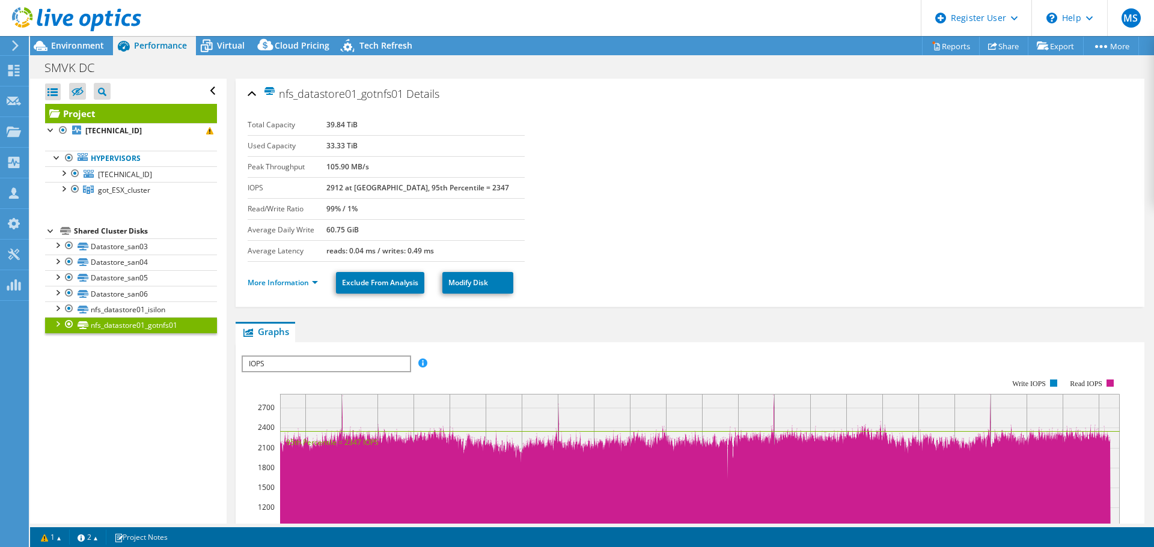
select select "USD"
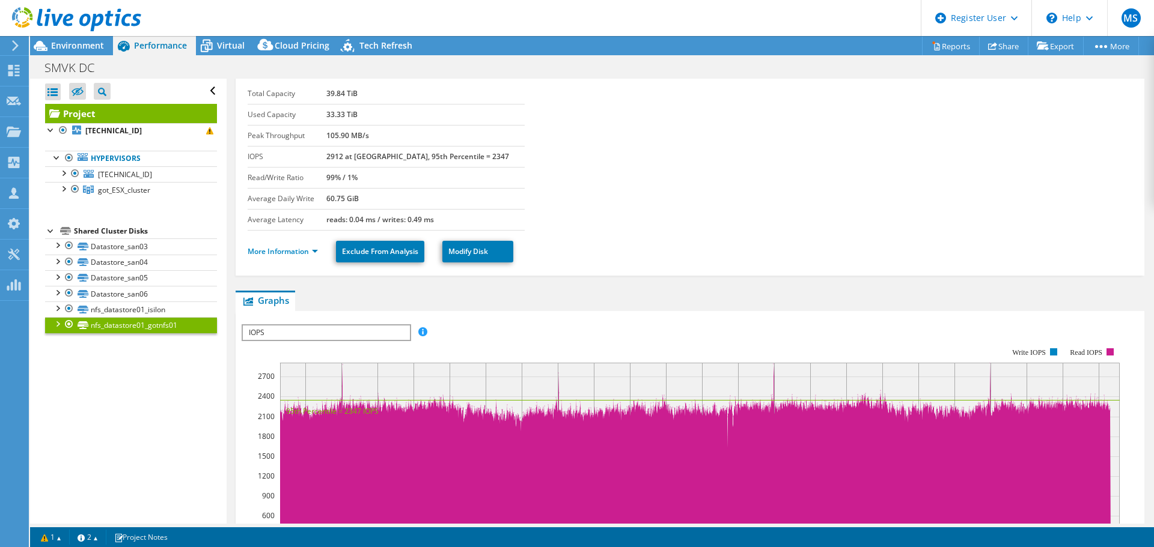
click at [340, 326] on span "IOPS" at bounding box center [326, 333] width 166 height 14
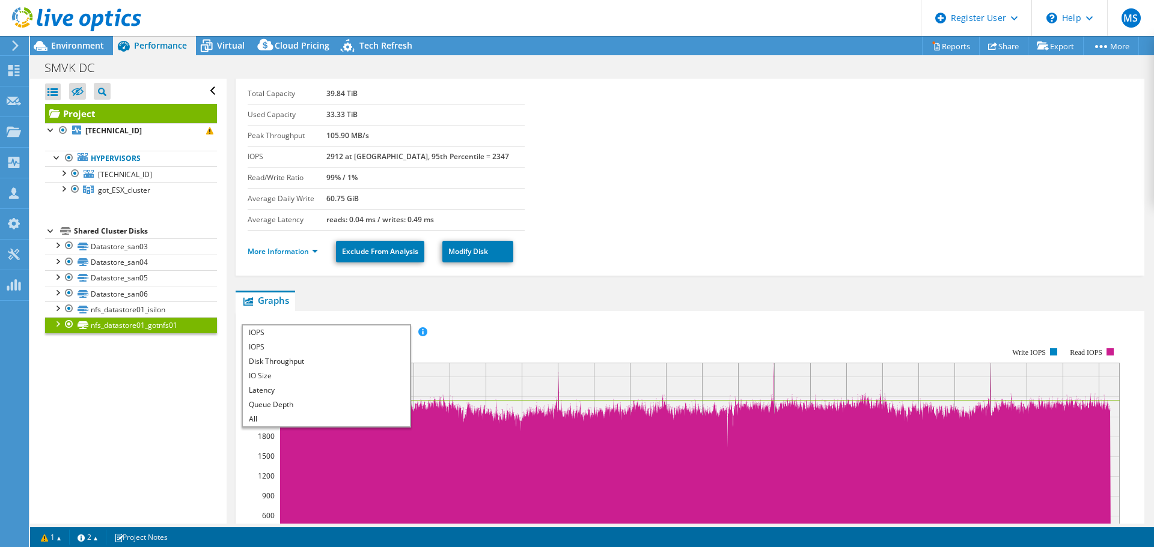
click at [340, 326] on span "IOPS" at bounding box center [326, 333] width 166 height 14
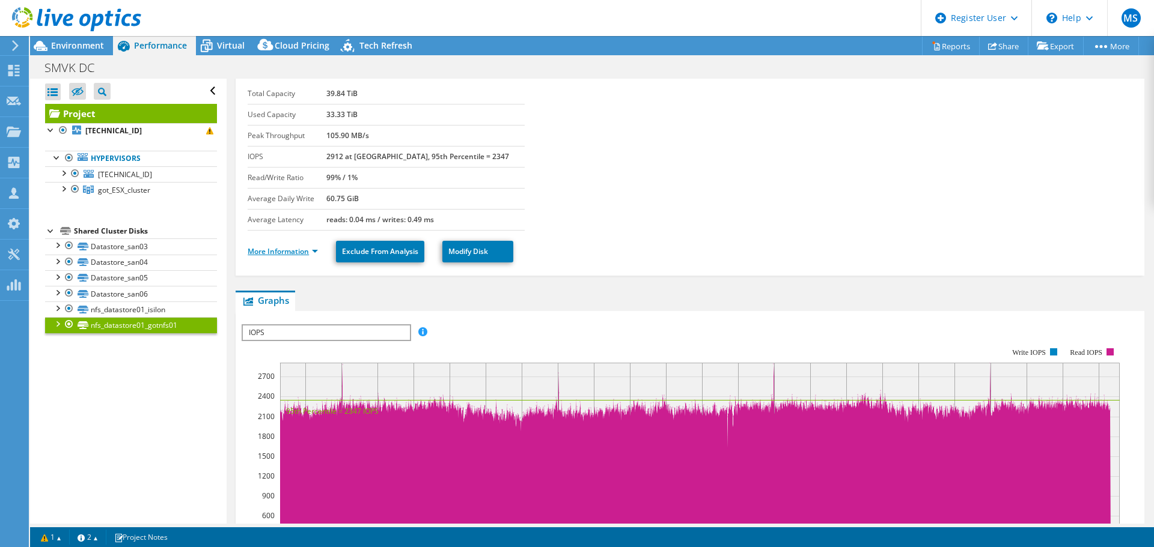
click at [276, 249] on link "More Information" at bounding box center [283, 251] width 70 height 10
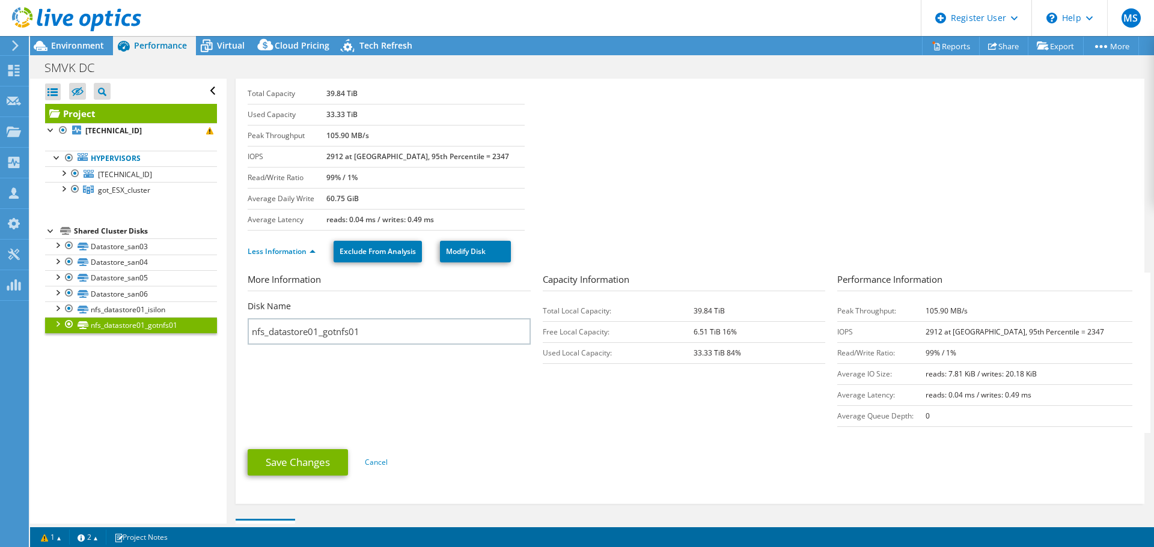
drag, startPoint x: 344, startPoint y: 112, endPoint x: 412, endPoint y: 114, distance: 67.9
click at [412, 114] on tr "Used Capacity 33.33 TiB" at bounding box center [386, 114] width 277 height 21
click at [64, 189] on div at bounding box center [63, 188] width 12 height 12
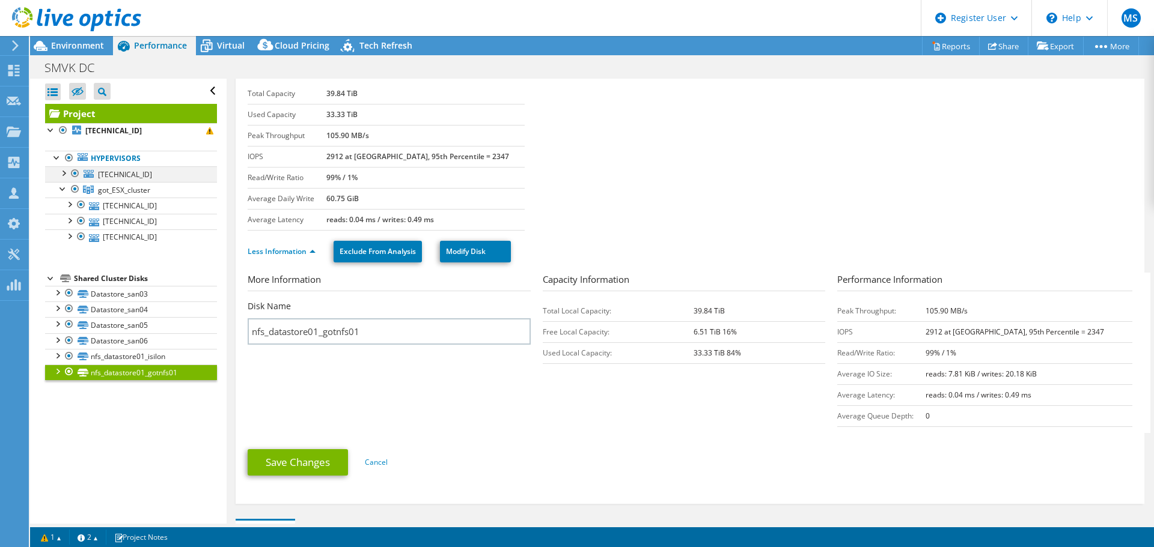
click at [63, 171] on div at bounding box center [63, 172] width 12 height 12
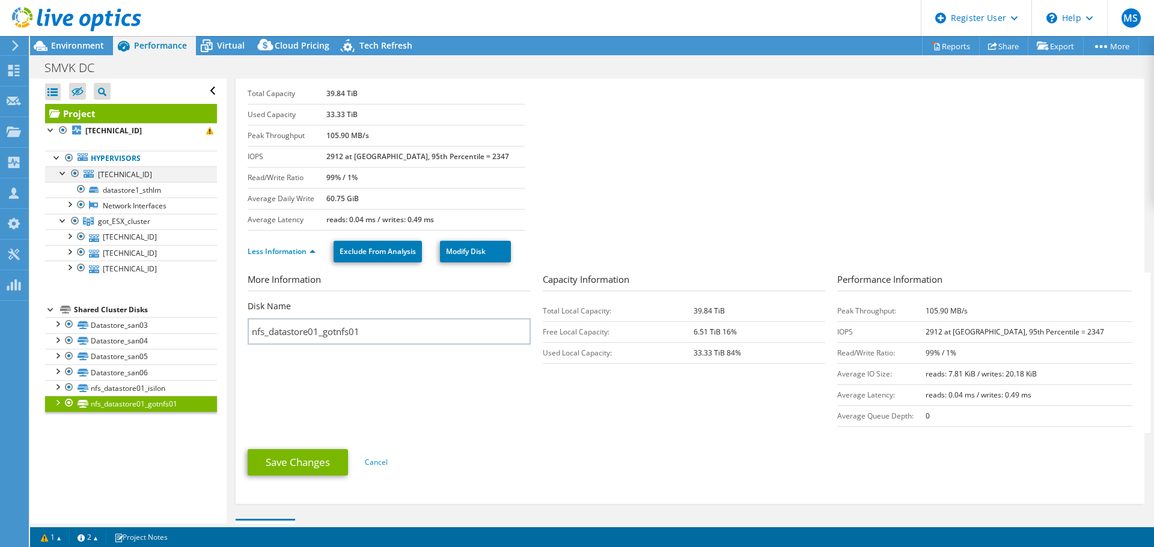
click at [63, 171] on div at bounding box center [63, 172] width 12 height 12
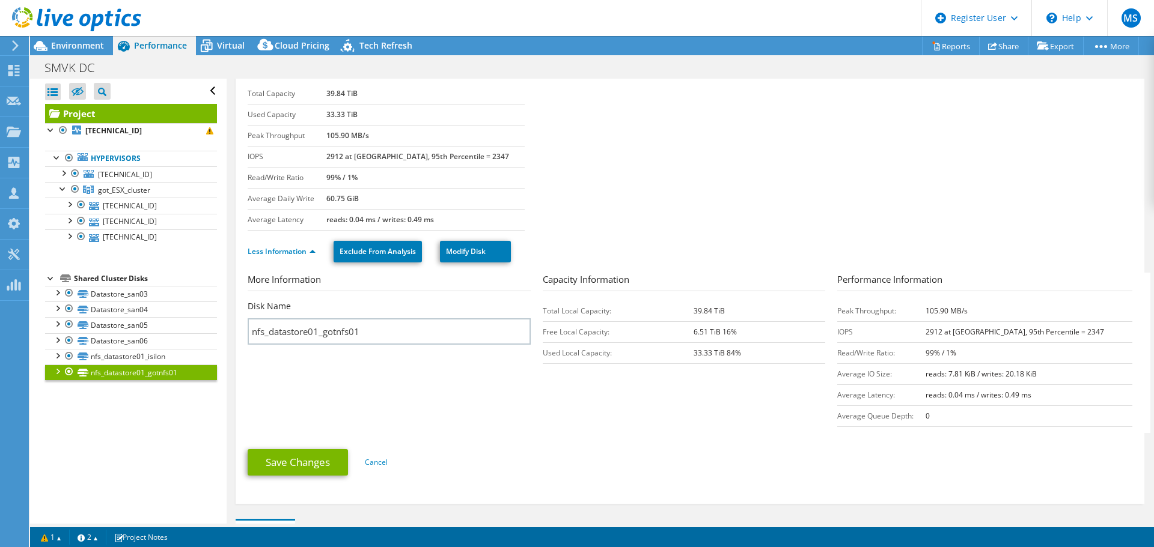
click at [58, 367] on div at bounding box center [57, 371] width 12 height 12
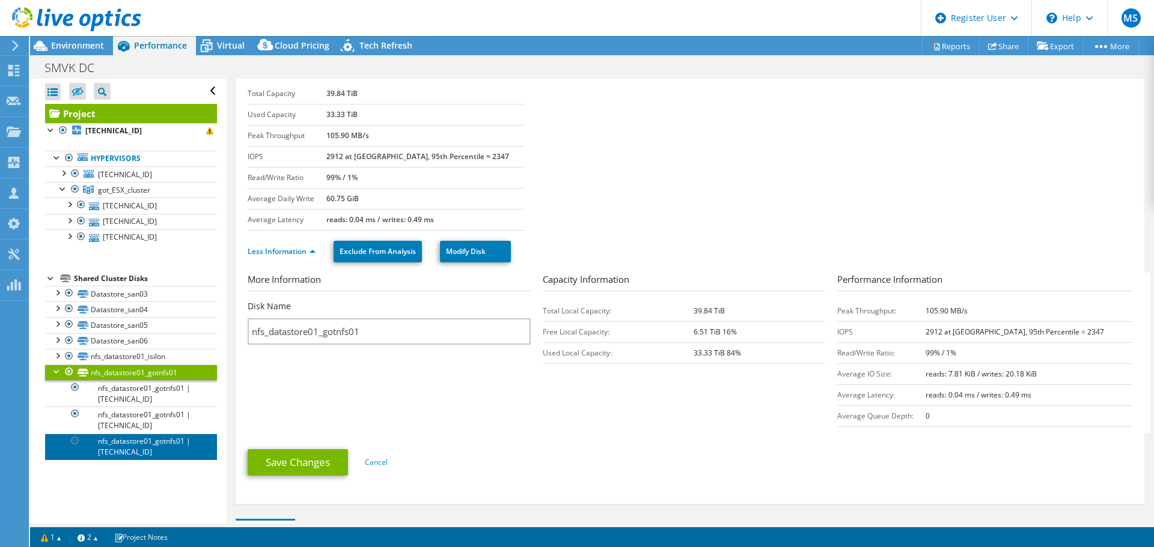
click at [118, 449] on link "nfs_datastore01_gotnfs01 | [TECHNICAL_ID]" at bounding box center [131, 447] width 172 height 26
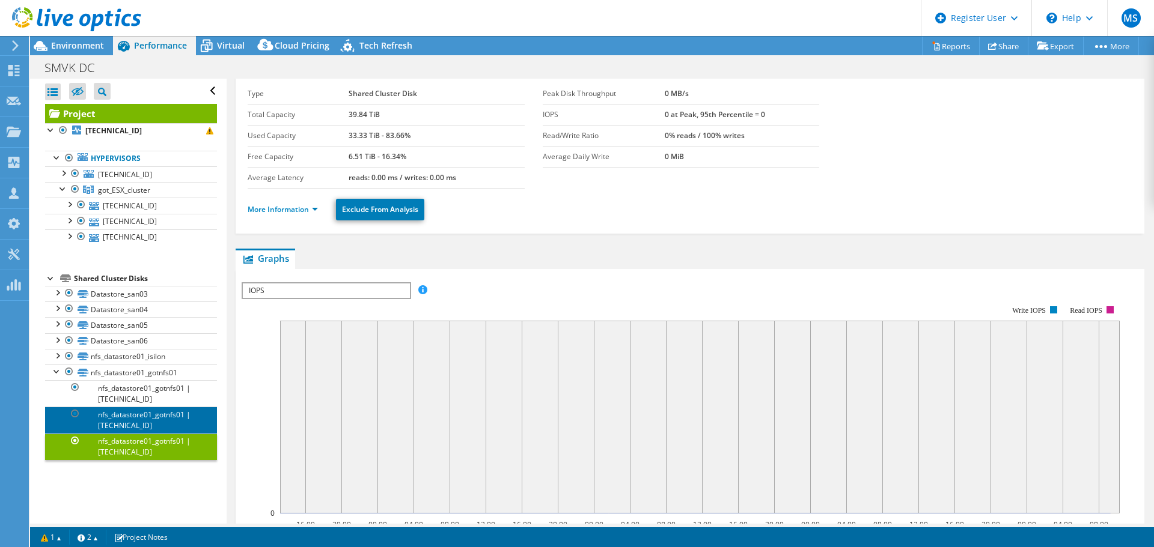
click at [142, 424] on link "nfs_datastore01_gotnfs01 | [TECHNICAL_ID]" at bounding box center [131, 420] width 172 height 26
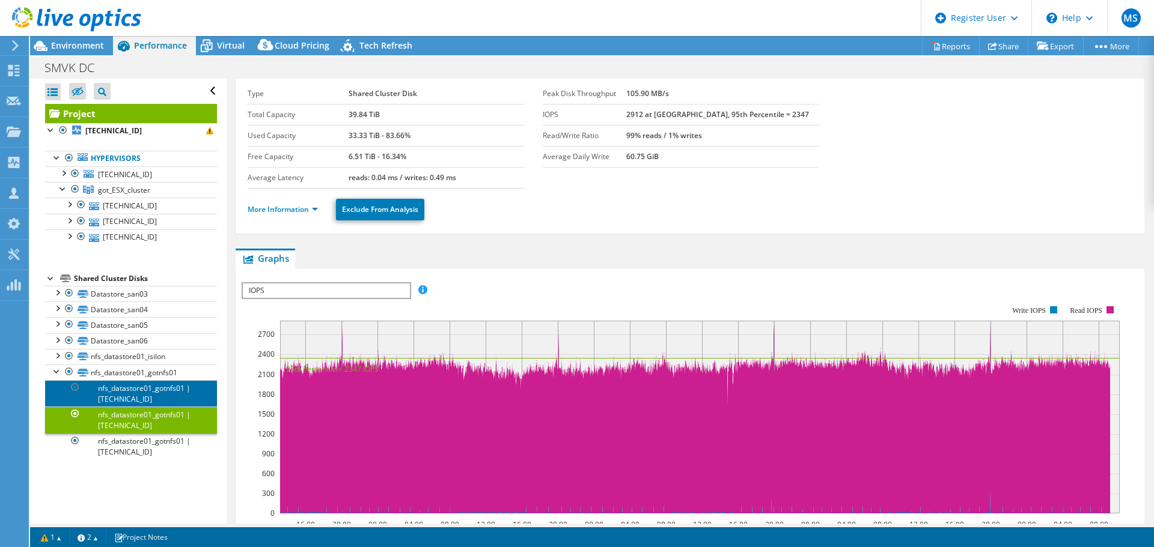
click at [169, 395] on link "nfs_datastore01_gotnfs01 | [TECHNICAL_ID]" at bounding box center [131, 393] width 172 height 26
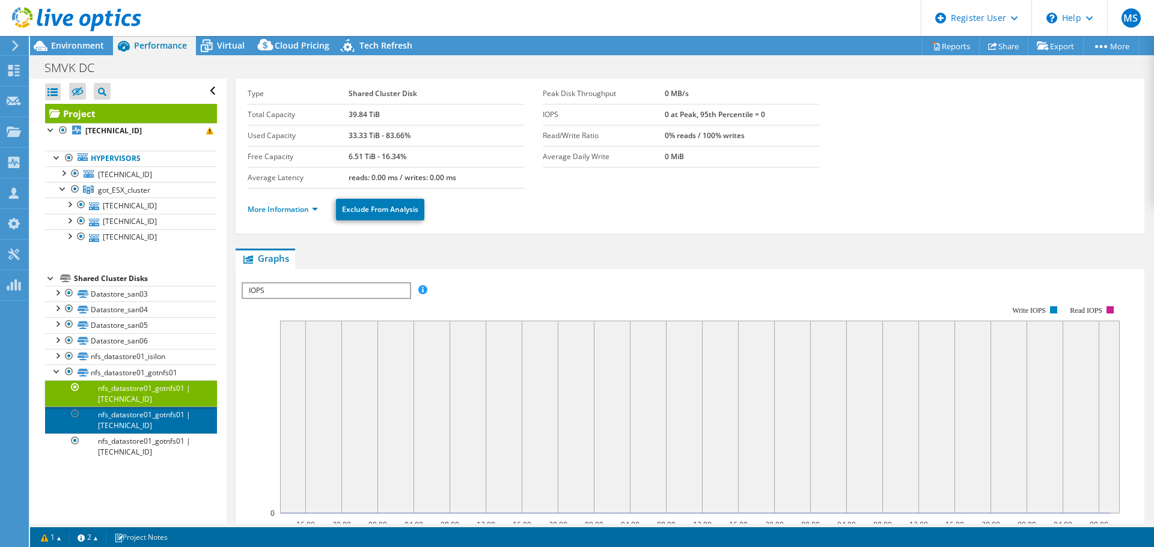
click at [134, 421] on link "nfs_datastore01_gotnfs01 | [TECHNICAL_ID]" at bounding box center [131, 420] width 172 height 26
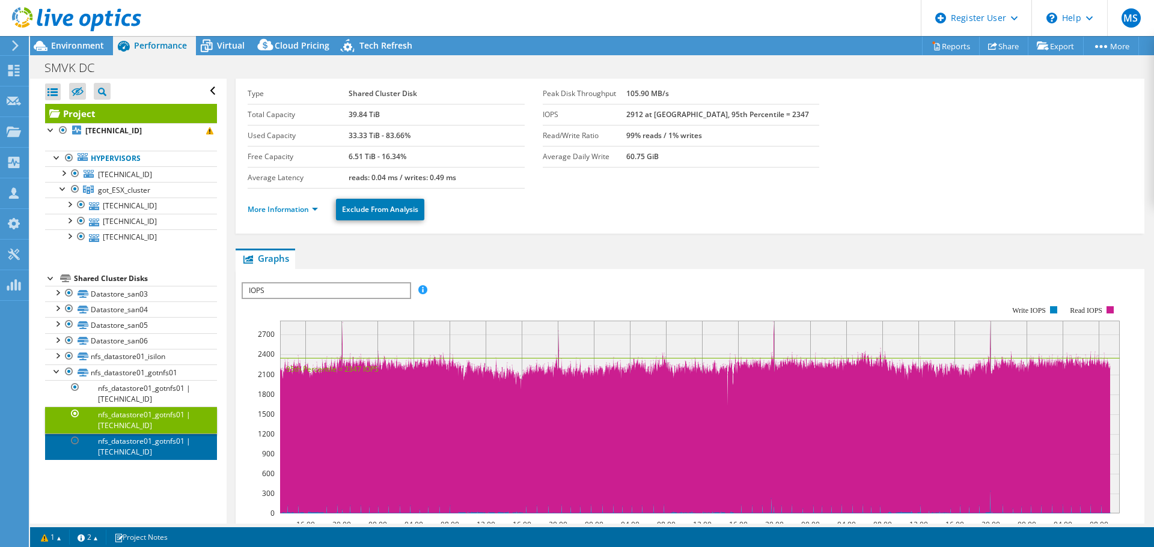
click at [130, 442] on link "nfs_datastore01_gotnfs01 | [TECHNICAL_ID]" at bounding box center [131, 447] width 172 height 26
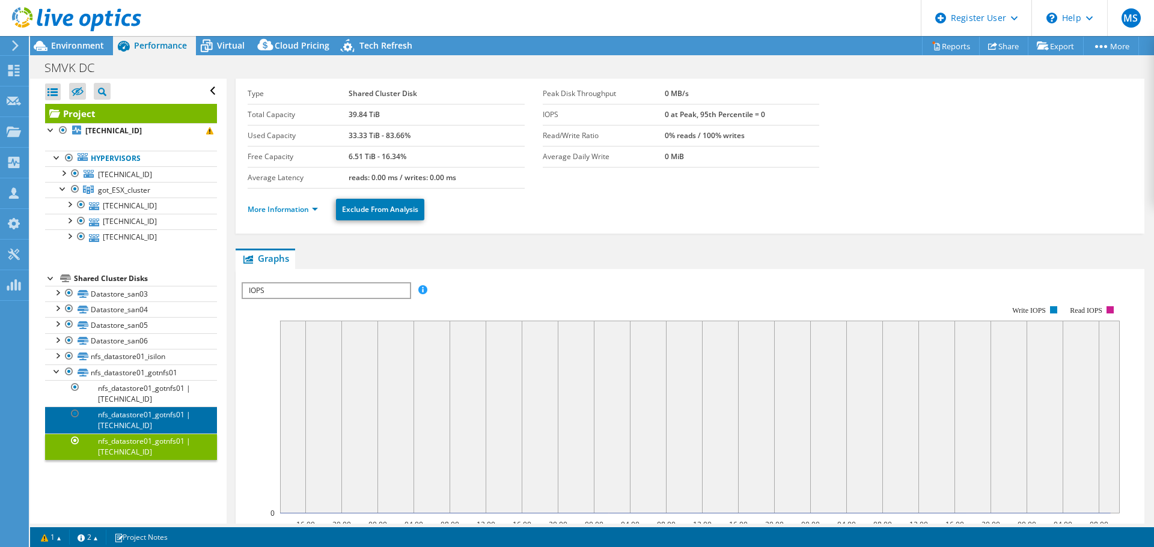
click at [146, 416] on link "nfs_datastore01_gotnfs01 | [TECHNICAL_ID]" at bounding box center [131, 420] width 172 height 26
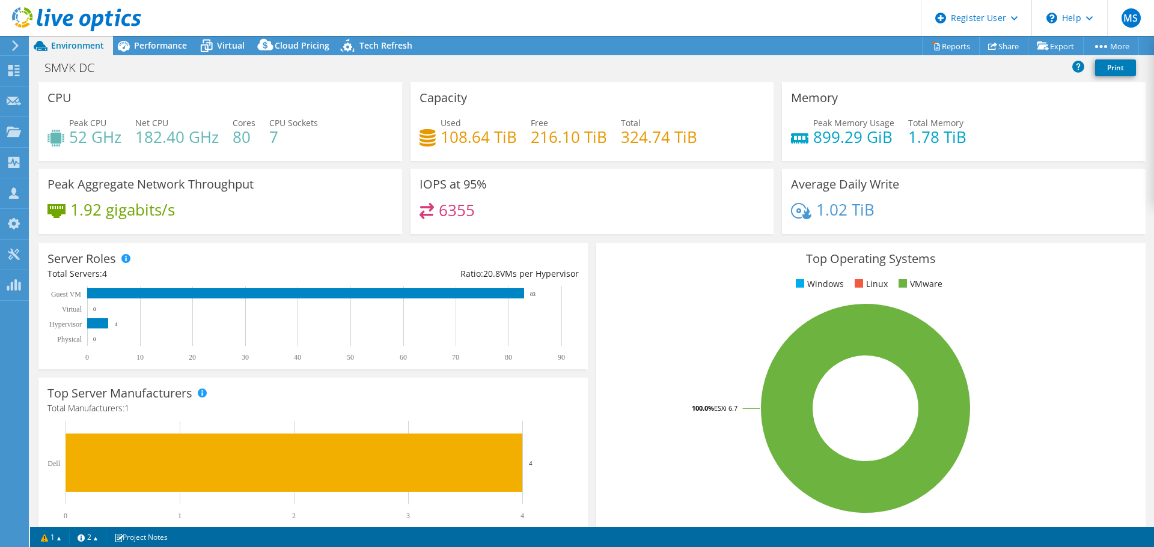
select select "USD"
